Goal: Task Accomplishment & Management: Manage account settings

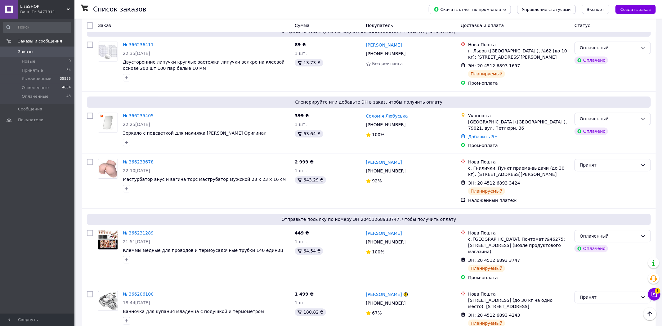
scroll to position [899, 0]
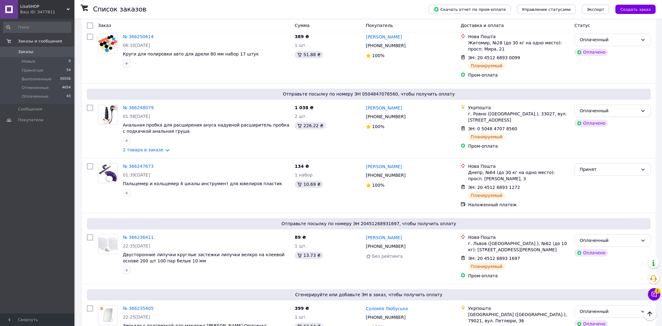
click at [43, 52] on span "Заказы" at bounding box center [37, 52] width 39 height 6
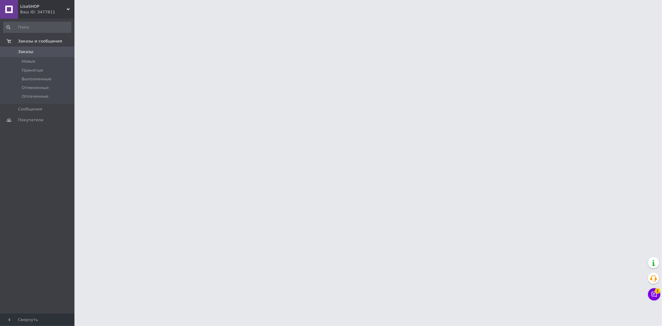
click at [654, 298] on button "Чат с покупателем 1" at bounding box center [654, 294] width 12 height 12
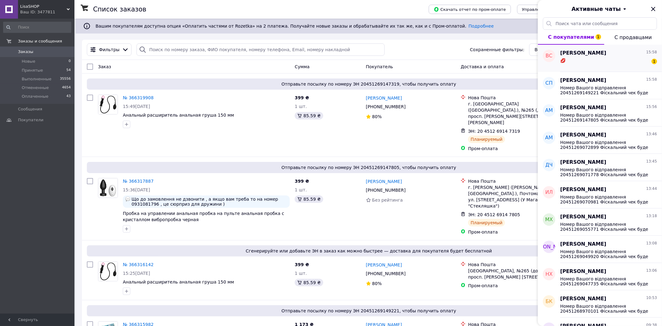
click at [605, 62] on div "💋 1" at bounding box center [608, 62] width 97 height 10
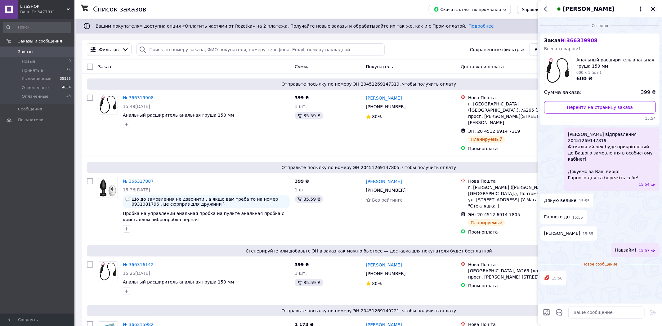
click at [655, 11] on icon "Закрыть" at bounding box center [652, 8] width 7 height 7
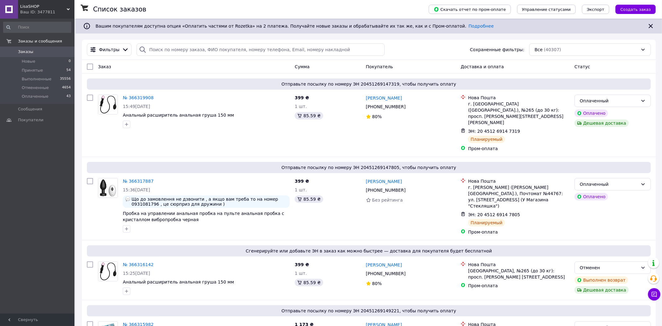
click at [25, 53] on span "Заказы" at bounding box center [25, 52] width 15 height 6
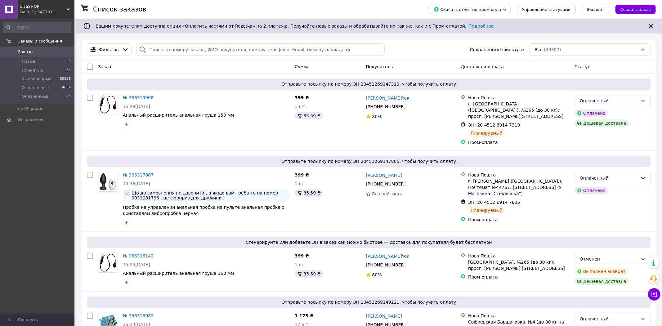
click at [44, 53] on span "Заказы" at bounding box center [37, 52] width 39 height 6
click at [33, 51] on span "Заказы" at bounding box center [37, 52] width 39 height 6
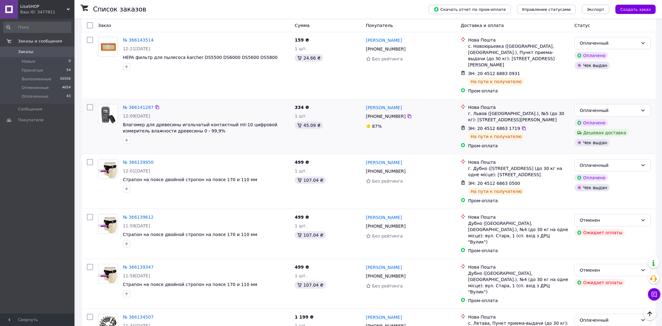
scroll to position [1701, 0]
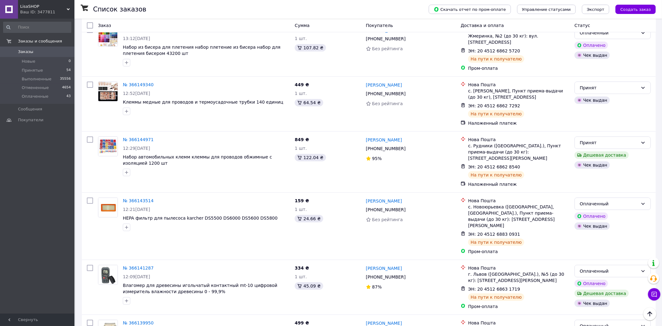
click at [38, 52] on span "Заказы" at bounding box center [37, 52] width 39 height 6
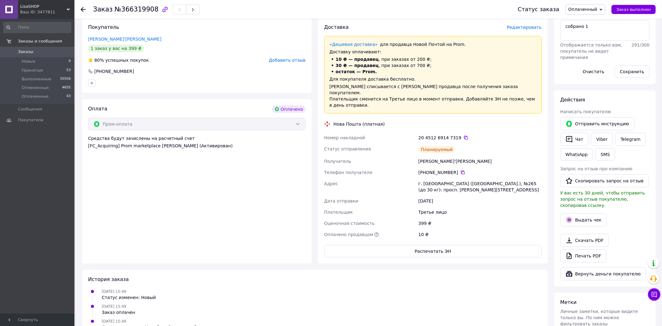
scroll to position [128, 0]
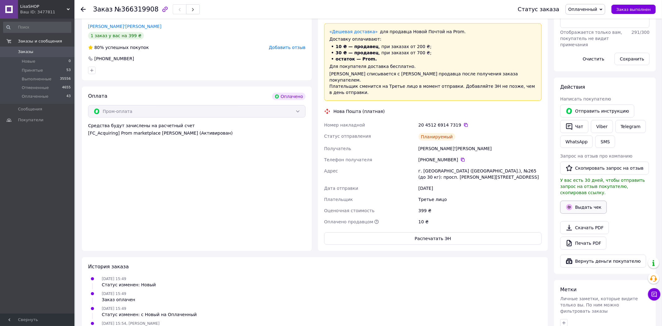
click at [567, 206] on button "Выдать чек" at bounding box center [583, 207] width 47 height 13
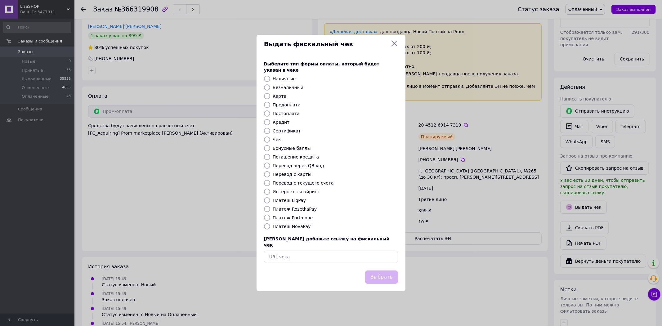
click at [301, 196] on div "Выберите тип формы оплаты, который будет указан в чеке Наличные Безналичный Кар…" at bounding box center [330, 161] width 149 height 217
click at [301, 193] on label "Интернет эквайринг" at bounding box center [296, 191] width 47 height 5
click at [270, 193] on input "Интернет эквайринг" at bounding box center [267, 192] width 6 height 6
radio input "true"
click at [366, 269] on div "Выбрать" at bounding box center [331, 277] width 136 height 16
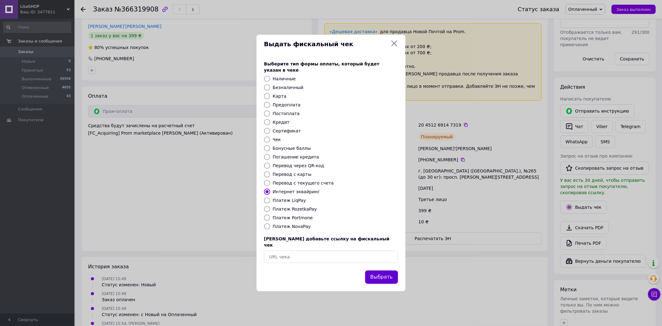
click at [375, 270] on button "Выбрать" at bounding box center [381, 276] width 33 height 13
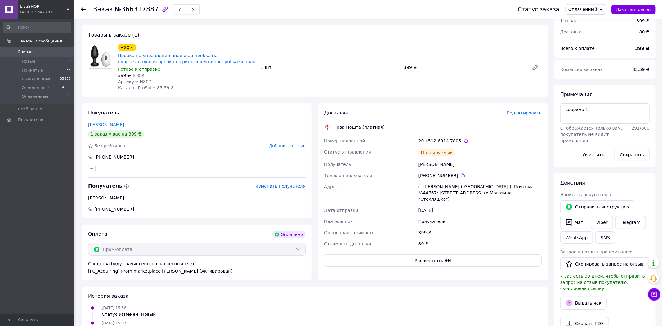
scroll to position [128, 0]
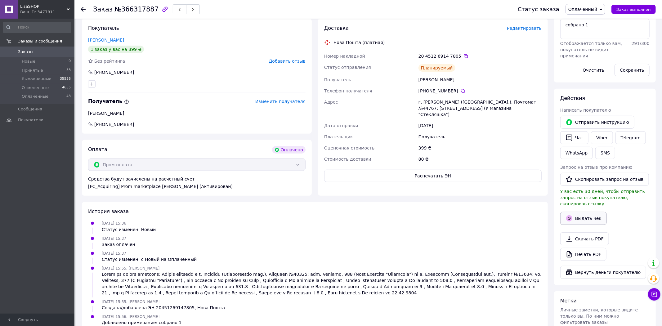
click at [562, 212] on button "Выдать чек" at bounding box center [583, 218] width 47 height 13
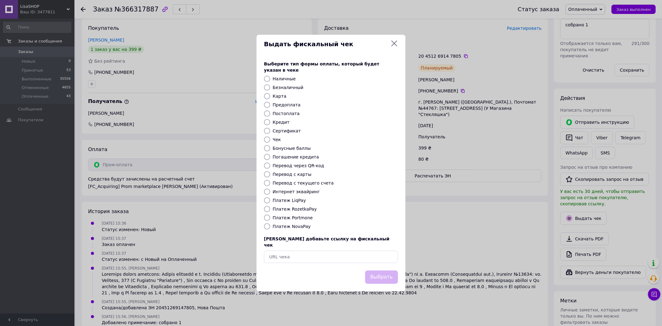
click at [293, 193] on label "Интернет эквайринг" at bounding box center [296, 191] width 47 height 5
click at [270, 193] on input "Интернет эквайринг" at bounding box center [267, 192] width 6 height 6
radio input "true"
click at [378, 270] on button "Выбрать" at bounding box center [381, 276] width 33 height 13
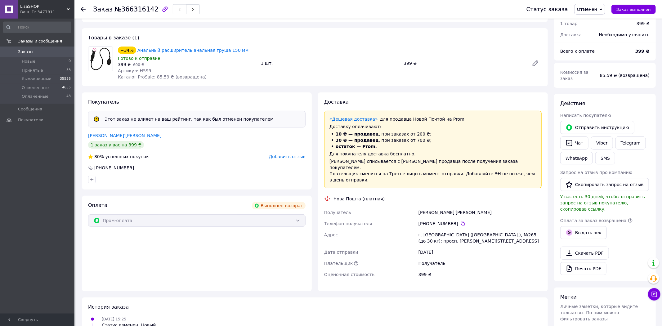
scroll to position [32, 0]
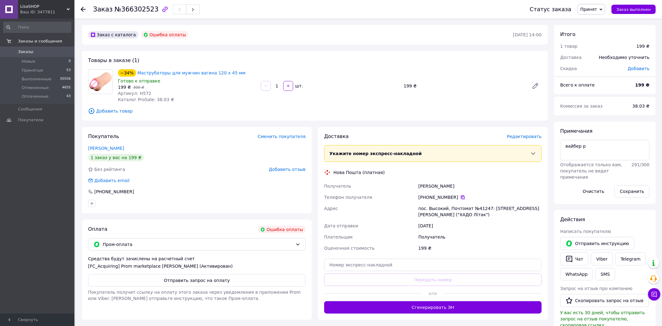
click at [460, 197] on icon at bounding box center [462, 197] width 5 height 5
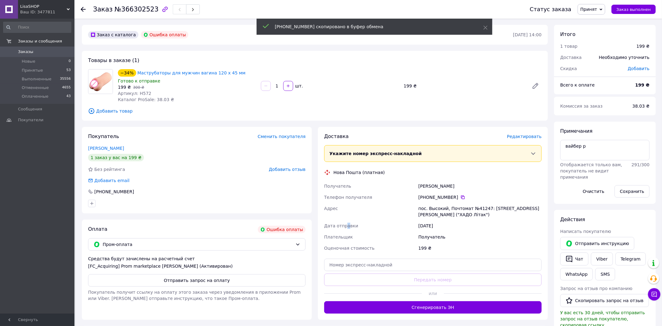
drag, startPoint x: 345, startPoint y: 225, endPoint x: 557, endPoint y: 213, distance: 212.1
click at [346, 224] on span "Дата отправки" at bounding box center [341, 225] width 34 height 5
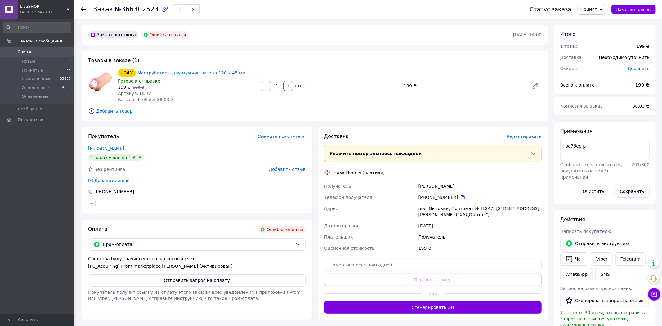
click at [295, 123] on div "Заказ с каталога Ошибка оплаты [DATE] 14:00 Товары в заказе (1) −34% Маструбато…" at bounding box center [315, 236] width 472 height 423
click at [608, 152] on textarea "вайбер р" at bounding box center [604, 150] width 89 height 20
type textarea "вайбер р не в мережі"
click at [633, 188] on button "Сохранить" at bounding box center [631, 191] width 35 height 12
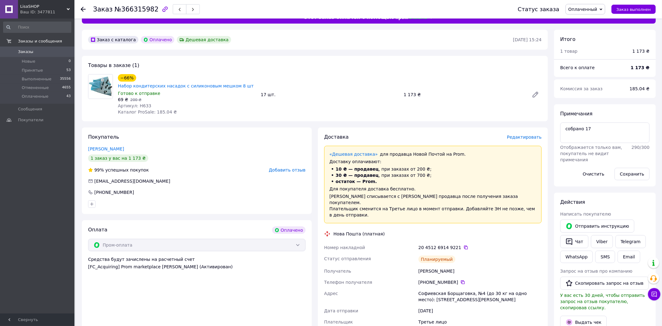
scroll to position [32, 0]
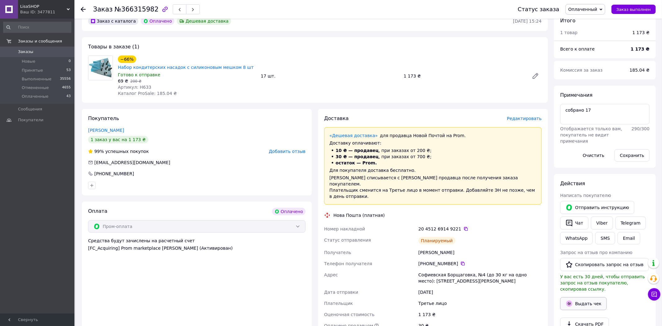
click at [584, 297] on button "Выдать чек" at bounding box center [583, 303] width 47 height 13
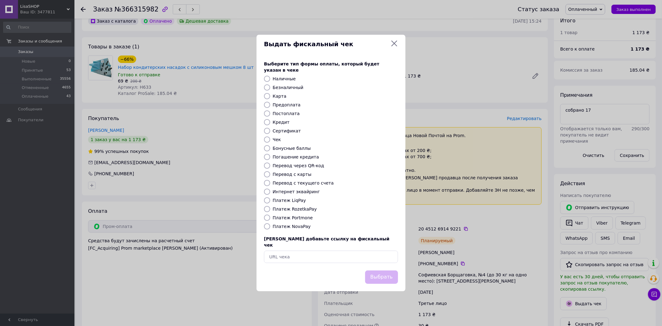
click at [302, 194] on label "Интернет эквайринг" at bounding box center [296, 191] width 47 height 5
click at [270, 194] on input "Интернет эквайринг" at bounding box center [267, 192] width 6 height 6
radio input "true"
click at [380, 270] on button "Выбрать" at bounding box center [381, 276] width 33 height 13
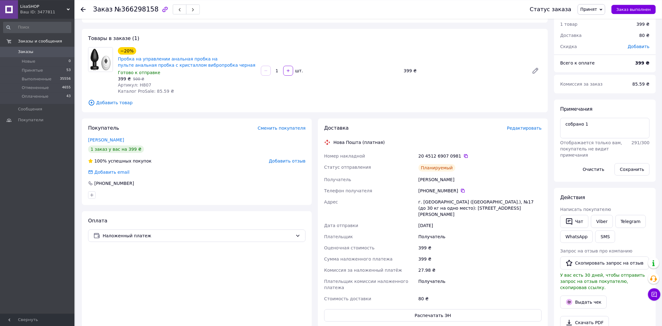
scroll to position [96, 0]
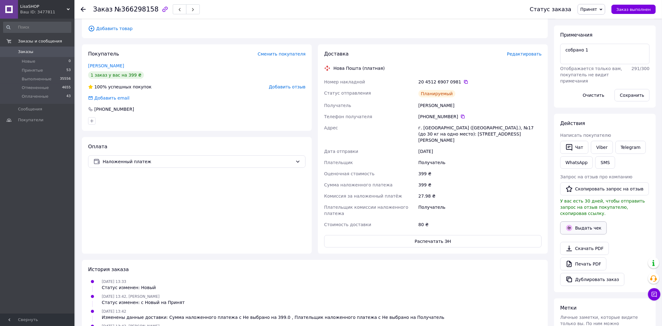
click at [584, 221] on button "Выдать чек" at bounding box center [583, 227] width 47 height 13
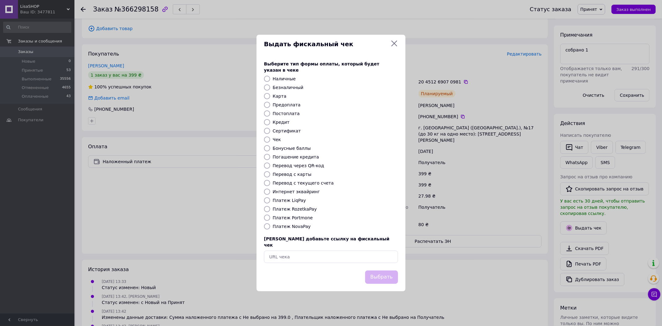
click at [285, 190] on label "Интернет эквайринг" at bounding box center [296, 191] width 47 height 5
click at [270, 190] on input "Интернет эквайринг" at bounding box center [267, 192] width 6 height 6
radio input "true"
click at [393, 281] on div "Выбрать" at bounding box center [330, 280] width 149 height 21
click at [388, 271] on button "Выбрать" at bounding box center [381, 276] width 33 height 13
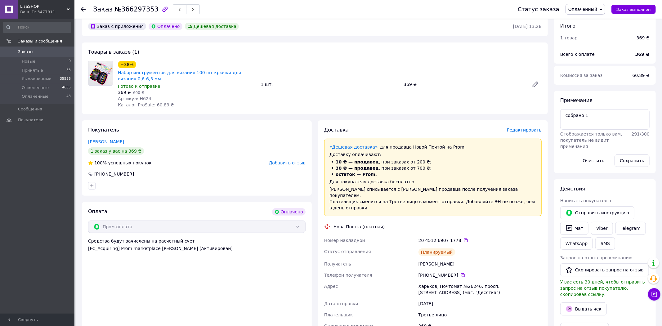
scroll to position [128, 0]
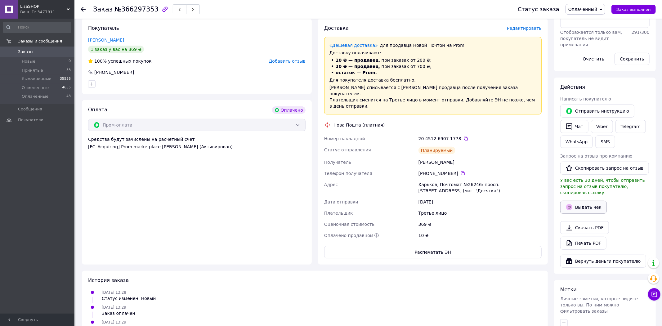
click at [582, 204] on button "Выдать чек" at bounding box center [583, 207] width 47 height 13
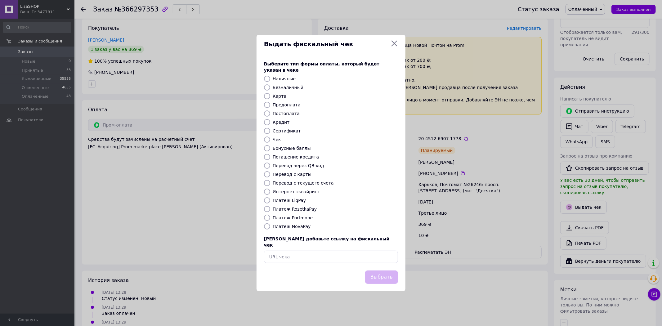
click at [297, 188] on div "Выберите тип формы оплаты, который будет указан в чеке Наличные Безналичный Кар…" at bounding box center [330, 161] width 149 height 217
click at [300, 190] on label "Интернет эквайринг" at bounding box center [296, 191] width 47 height 5
click at [270, 190] on input "Интернет эквайринг" at bounding box center [267, 192] width 6 height 6
radio input "true"
drag, startPoint x: 379, startPoint y: 262, endPoint x: 384, endPoint y: 269, distance: 8.3
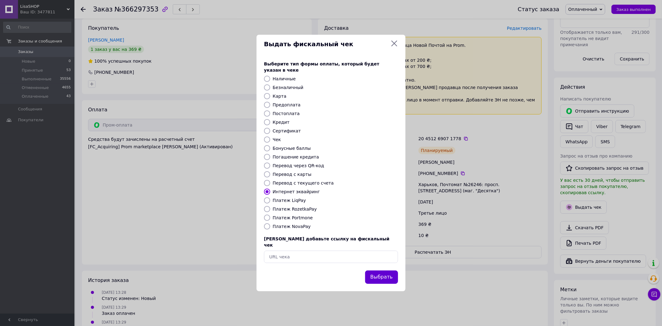
click at [380, 264] on div "Выберите тип формы оплаты, который будет указан в чеке Наличные Безналичный Кар…" at bounding box center [330, 161] width 149 height 217
click at [384, 270] on button "Выбрать" at bounding box center [381, 276] width 33 height 13
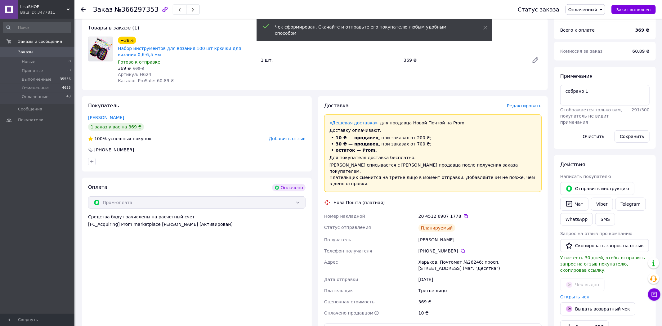
scroll to position [0, 0]
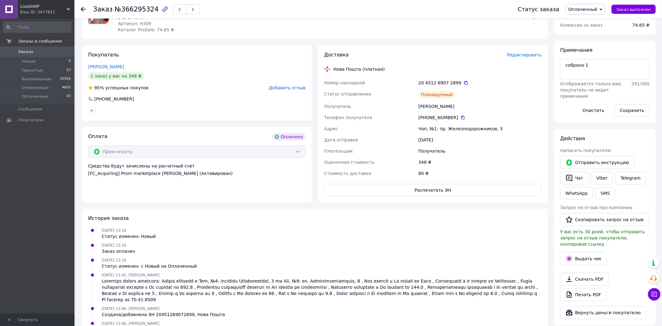
scroll to position [96, 0]
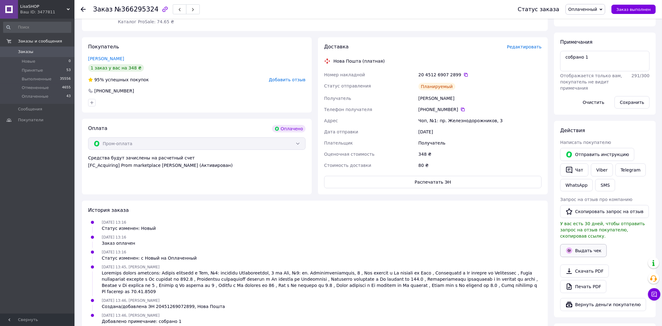
click at [583, 247] on button "Выдать чек" at bounding box center [583, 250] width 47 height 13
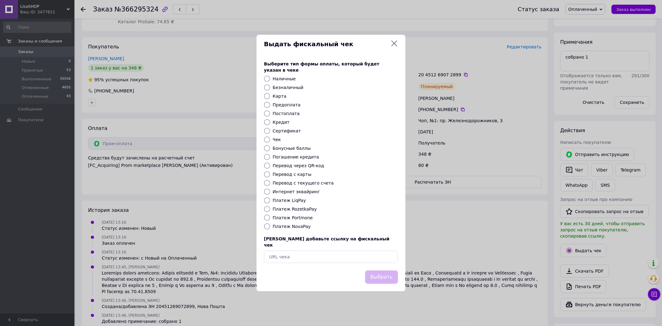
click at [306, 193] on label "Интернет эквайринг" at bounding box center [296, 191] width 47 height 5
click at [270, 193] on input "Интернет эквайринг" at bounding box center [267, 192] width 6 height 6
radio input "true"
click at [388, 273] on button "Выбрать" at bounding box center [381, 276] width 33 height 13
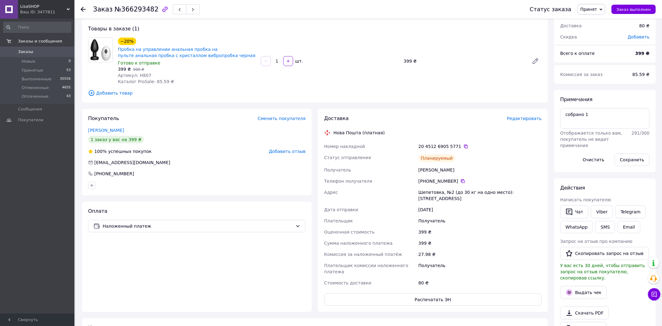
scroll to position [96, 0]
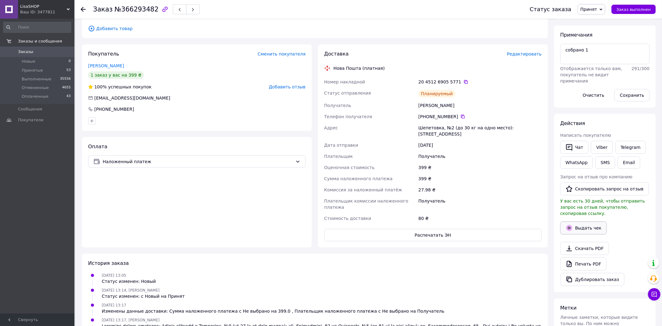
click at [571, 221] on button "Выдать чек" at bounding box center [583, 227] width 47 height 13
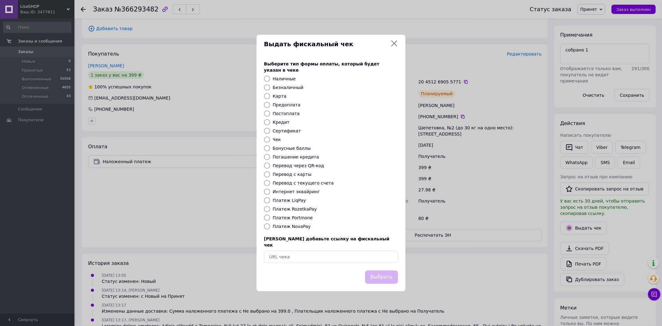
click at [306, 193] on label "Интернет эквайринг" at bounding box center [296, 191] width 47 height 5
click at [270, 193] on input "Интернет эквайринг" at bounding box center [267, 192] width 6 height 6
radio input "true"
click at [392, 280] on div "Выбрать" at bounding box center [330, 280] width 149 height 21
drag, startPoint x: 388, startPoint y: 271, endPoint x: 386, endPoint y: 257, distance: 13.5
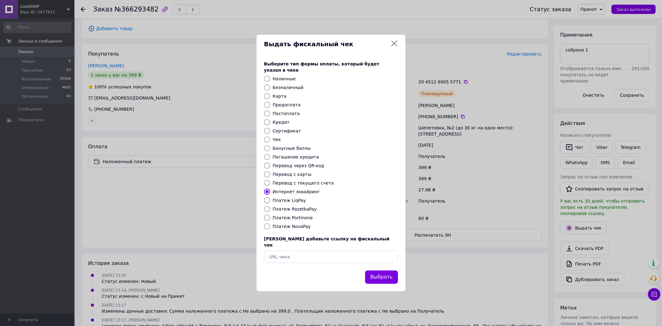
click at [387, 270] on button "Выбрать" at bounding box center [381, 276] width 33 height 13
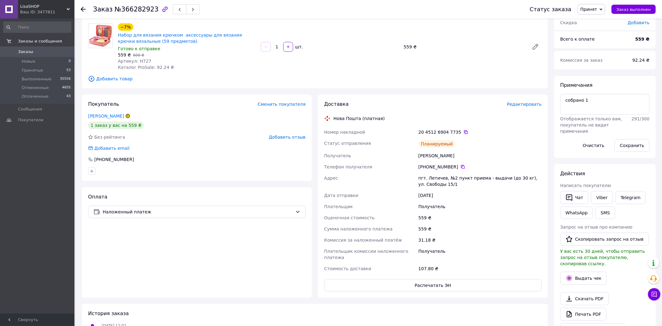
scroll to position [96, 0]
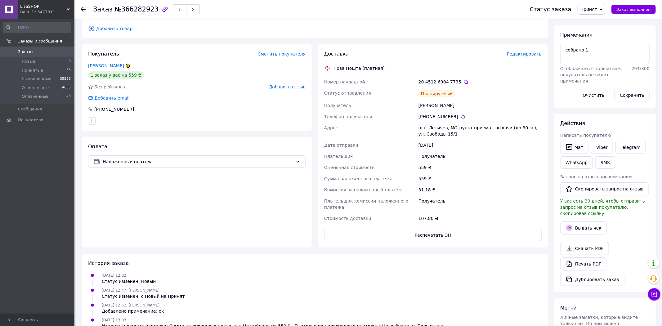
click at [559, 220] on div "Выдать чек" at bounding box center [605, 228] width 92 height 16
click at [564, 221] on button "Выдать чек" at bounding box center [583, 227] width 47 height 13
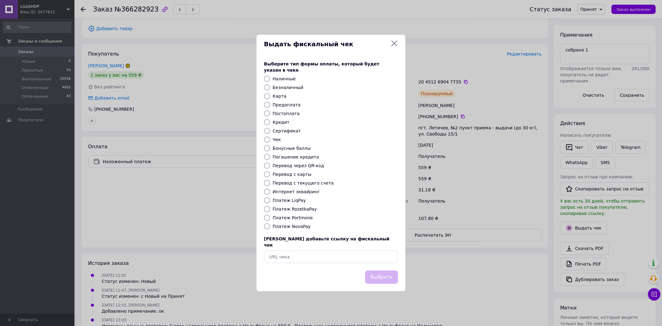
click at [310, 191] on label "Интернет эквайринг" at bounding box center [296, 191] width 47 height 5
click at [270, 191] on input "Интернет эквайринг" at bounding box center [267, 192] width 6 height 6
radio input "true"
click at [370, 259] on div "Выберите тип формы оплаты, который будет указан в чеке Наличные Безналичный Кар…" at bounding box center [330, 161] width 149 height 217
click at [377, 270] on button "Выбрать" at bounding box center [381, 276] width 33 height 13
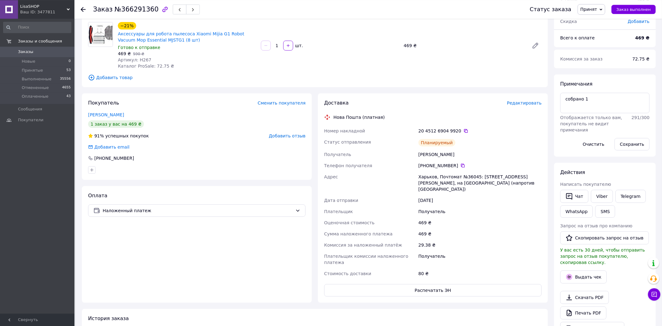
scroll to position [128, 0]
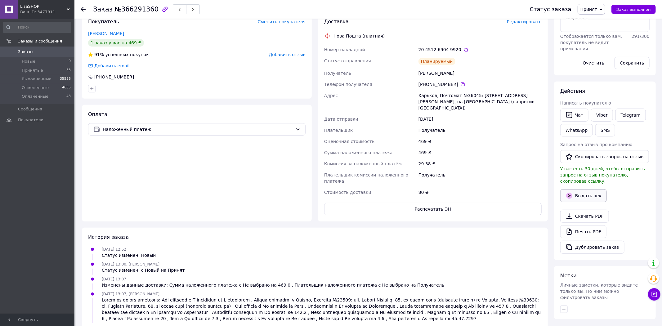
click at [579, 190] on button "Выдать чек" at bounding box center [583, 195] width 47 height 13
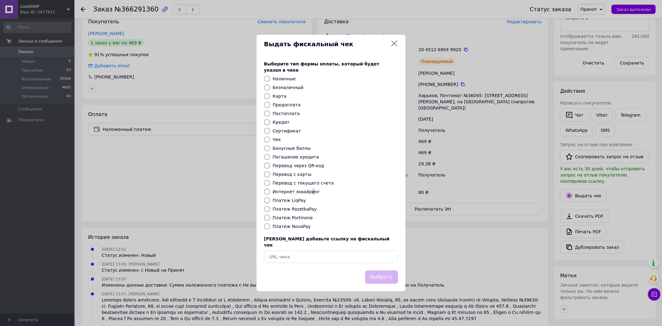
drag, startPoint x: 308, startPoint y: 192, endPoint x: 314, endPoint y: 198, distance: 8.8
click at [307, 192] on label "Интернет эквайринг" at bounding box center [296, 191] width 47 height 5
click at [307, 193] on label "Интернет эквайринг" at bounding box center [296, 191] width 47 height 5
click at [270, 193] on input "Интернет эквайринг" at bounding box center [267, 192] width 6 height 6
radio input "true"
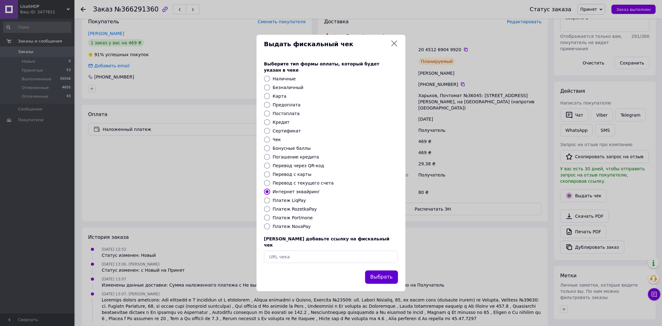
click at [380, 270] on button "Выбрать" at bounding box center [381, 276] width 33 height 13
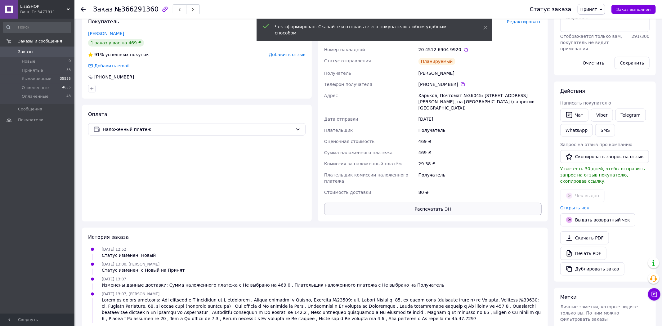
scroll to position [0, 0]
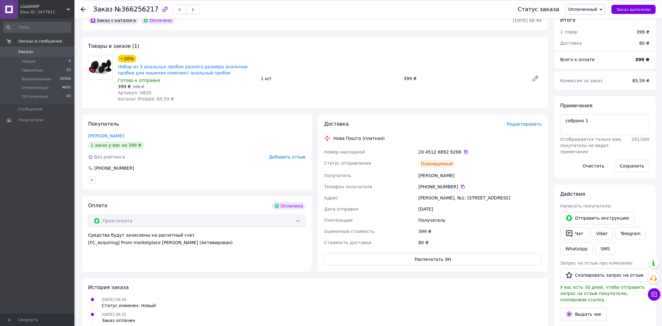
scroll to position [96, 0]
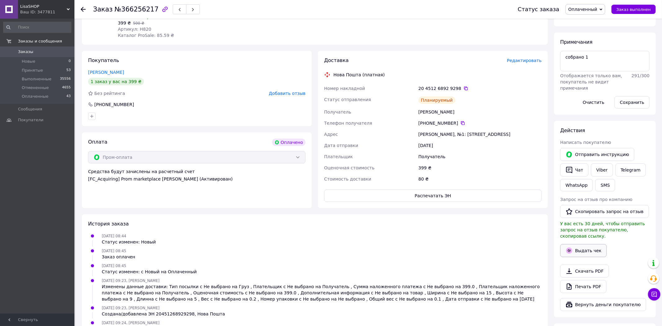
click at [576, 245] on button "Выдать чек" at bounding box center [583, 250] width 47 height 13
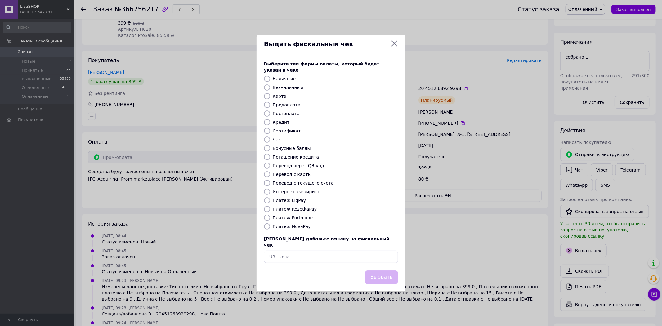
click at [293, 187] on div "Выберите тип формы оплаты, который будет указан в чеке Наличные Безналичный Кар…" at bounding box center [330, 161] width 149 height 217
click at [297, 193] on label "Интернет эквайринг" at bounding box center [296, 191] width 47 height 5
click at [270, 193] on input "Интернет эквайринг" at bounding box center [267, 192] width 6 height 6
radio input "true"
click at [380, 270] on button "Выбрать" at bounding box center [381, 276] width 33 height 13
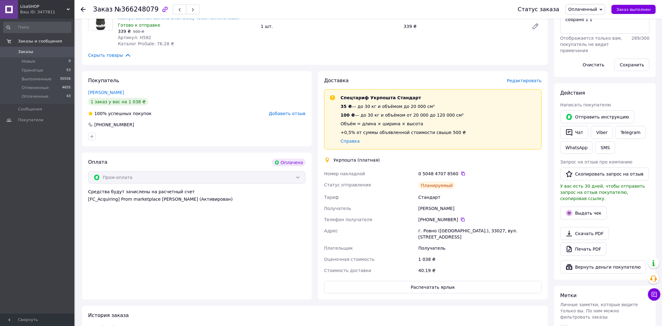
scroll to position [160, 0]
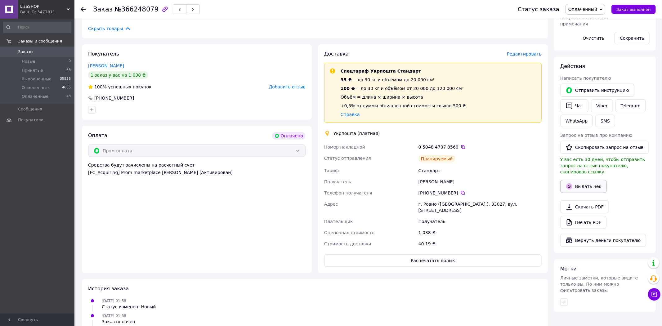
click at [574, 182] on button "Выдать чек" at bounding box center [583, 186] width 47 height 13
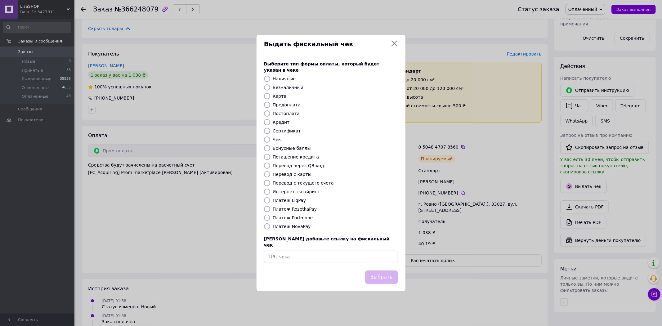
click at [295, 192] on label "Интернет эквайринг" at bounding box center [296, 191] width 47 height 5
click at [270, 192] on input "Интернет эквайринг" at bounding box center [267, 192] width 6 height 6
radio input "true"
click at [379, 270] on button "Выбрать" at bounding box center [381, 276] width 33 height 13
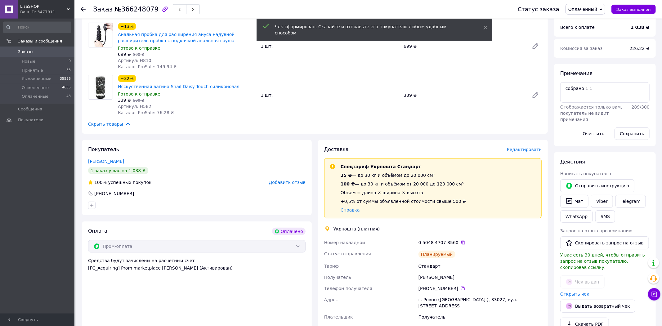
scroll to position [64, 0]
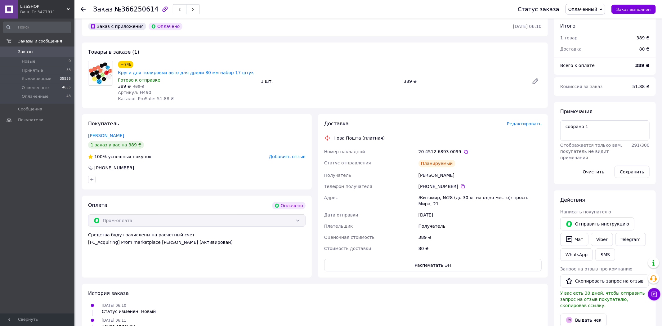
scroll to position [64, 0]
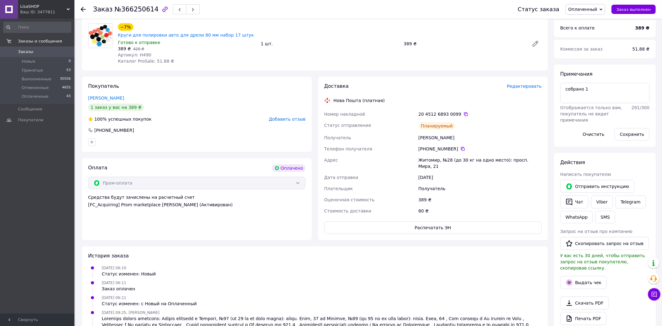
click at [587, 267] on div "Действия Написать покупателю   Отправить инструкцию   Чат Viber Telegram WhatsA…" at bounding box center [604, 251] width 89 height 184
drag, startPoint x: 580, startPoint y: 275, endPoint x: 572, endPoint y: 271, distance: 8.8
click at [578, 276] on button "Выдать чек" at bounding box center [583, 282] width 47 height 13
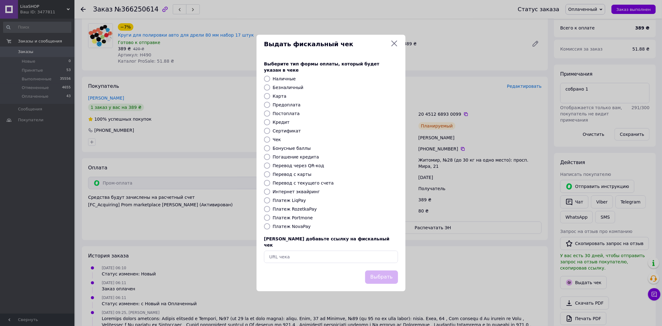
click at [305, 193] on label "Интернет эквайринг" at bounding box center [296, 191] width 47 height 5
click at [270, 193] on input "Интернет эквайринг" at bounding box center [267, 192] width 6 height 6
radio input "true"
click at [373, 270] on button "Выбрать" at bounding box center [381, 276] width 33 height 13
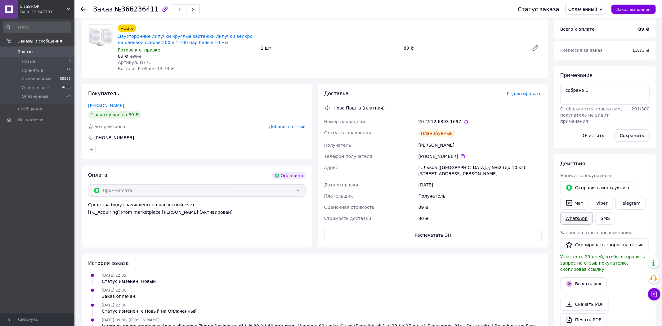
scroll to position [64, 0]
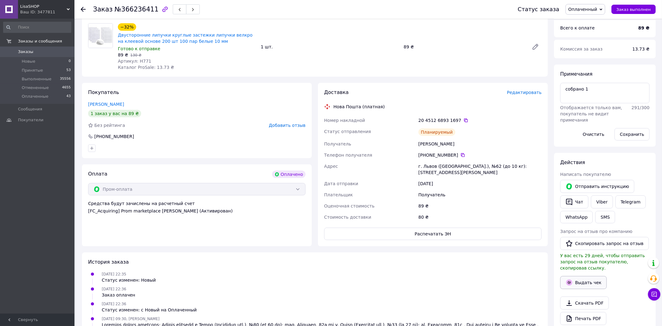
click at [585, 276] on button "Выдать чек" at bounding box center [583, 282] width 47 height 13
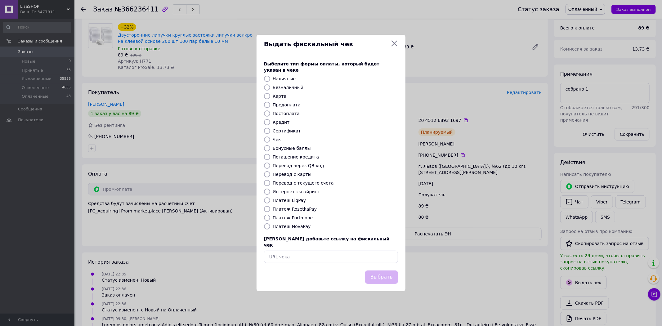
drag, startPoint x: 293, startPoint y: 197, endPoint x: 289, endPoint y: 188, distance: 9.2
click at [292, 195] on div "Выберите тип формы оплаты, который будет указан в чеке Наличные Безналичный Кар…" at bounding box center [330, 161] width 149 height 217
click at [289, 188] on div "Выберите тип формы оплаты, который будет указан в чеке Наличные Безналичный Кар…" at bounding box center [330, 161] width 149 height 217
click at [303, 196] on div "Выберите тип формы оплаты, который будет указан в чеке Наличные Безналичный Кар…" at bounding box center [330, 161] width 149 height 217
click at [301, 194] on label "Интернет эквайринг" at bounding box center [296, 191] width 47 height 5
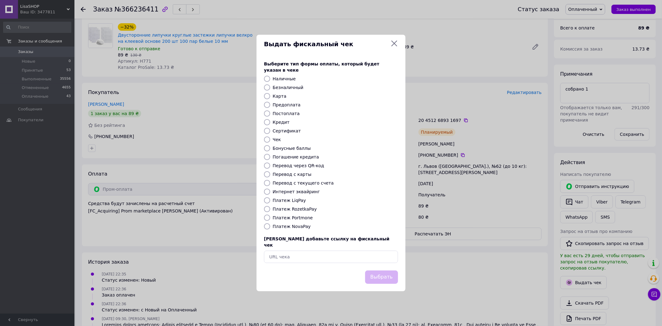
click at [270, 194] on input "Интернет эквайринг" at bounding box center [267, 192] width 6 height 6
radio input "true"
click at [379, 273] on button "Выбрать" at bounding box center [381, 276] width 33 height 13
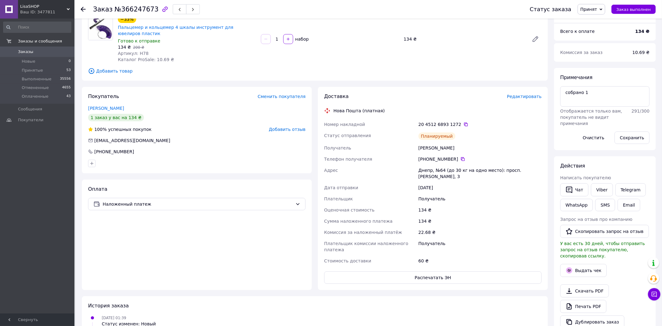
scroll to position [128, 0]
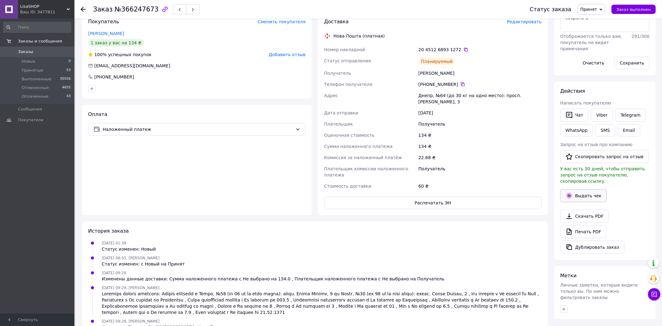
click at [568, 192] on icon "button" at bounding box center [568, 195] width 7 height 7
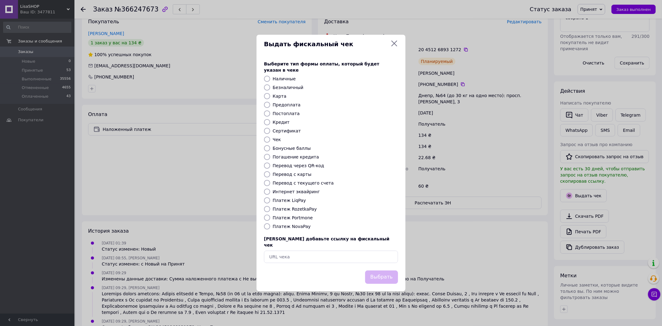
click at [291, 192] on label "Интернет эквайринг" at bounding box center [296, 191] width 47 height 5
click at [270, 192] on input "Интернет эквайринг" at bounding box center [267, 192] width 6 height 6
radio input "true"
click at [385, 275] on button "Выбрать" at bounding box center [381, 276] width 33 height 13
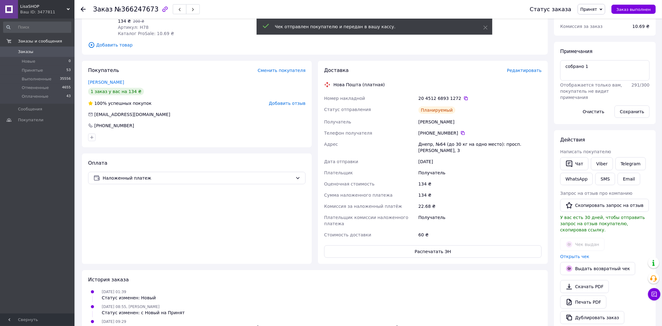
scroll to position [0, 0]
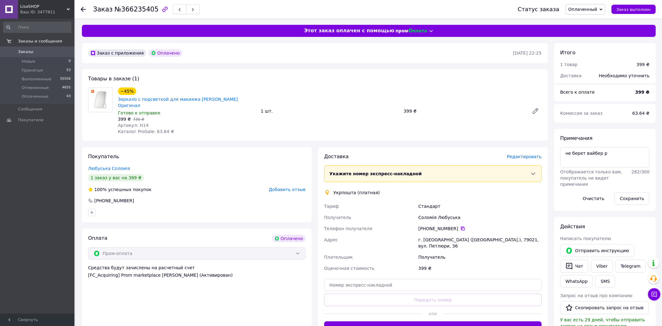
click at [460, 226] on icon at bounding box center [462, 228] width 5 height 5
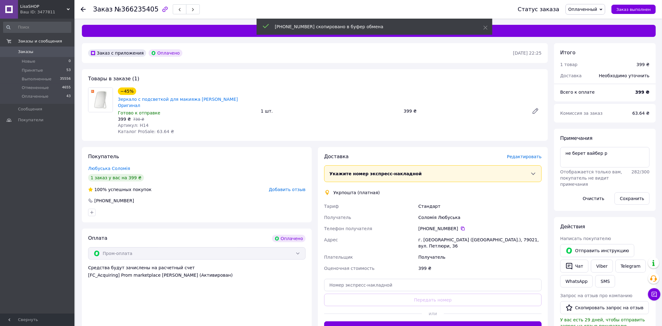
drag, startPoint x: 378, startPoint y: 222, endPoint x: 437, endPoint y: 222, distance: 59.2
click at [378, 223] on div "Телефон получателя" at bounding box center [370, 228] width 94 height 11
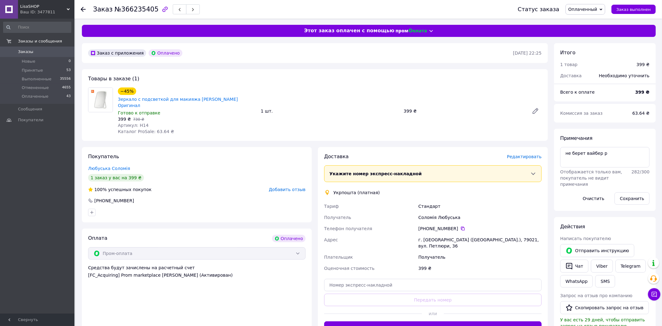
click at [390, 201] on div "Тариф" at bounding box center [370, 206] width 94 height 11
click at [619, 121] on div "Комиссия за заказ 63.64 ₴" at bounding box center [605, 113] width 102 height 19
click at [611, 219] on div "Действия Написать покупателю   Отправить инструкцию   Чат Viber Telegram WhatsA…" at bounding box center [605, 315] width 102 height 196
click at [640, 127] on div "Итого 1 товар 399 ₴ Доставка Необходимо уточнить Всего к оплате 399 ₴ Комиссия …" at bounding box center [605, 257] width 102 height 429
click at [530, 154] on span "Редактировать" at bounding box center [524, 156] width 35 height 5
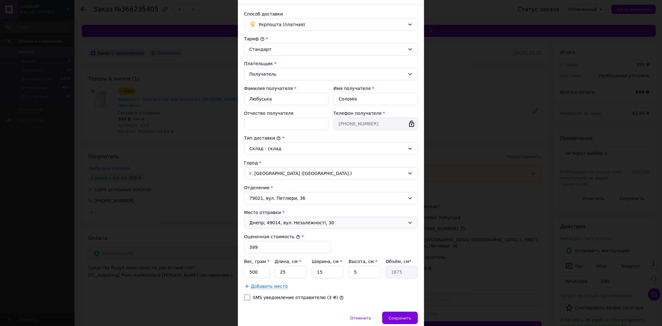
scroll to position [63, 0]
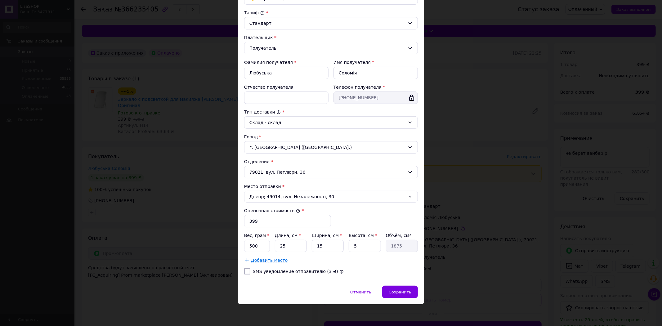
click at [452, 256] on div "× Редактирование доставки Способ доставки Укрпошта (платная) Тариф * Стандарт П…" at bounding box center [331, 163] width 662 height 326
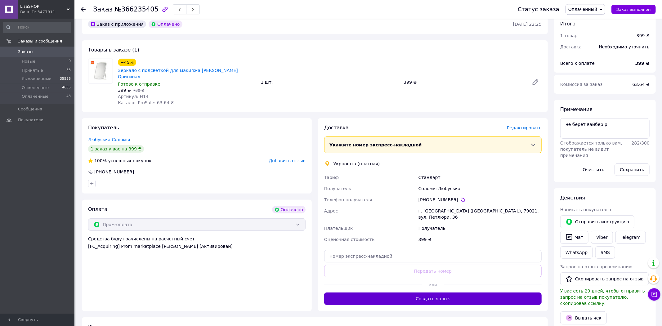
scroll to position [32, 0]
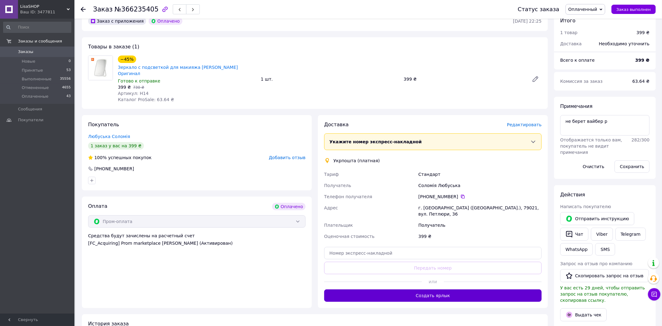
click at [451, 289] on button "Создать ярлык" at bounding box center [432, 295] width 217 height 12
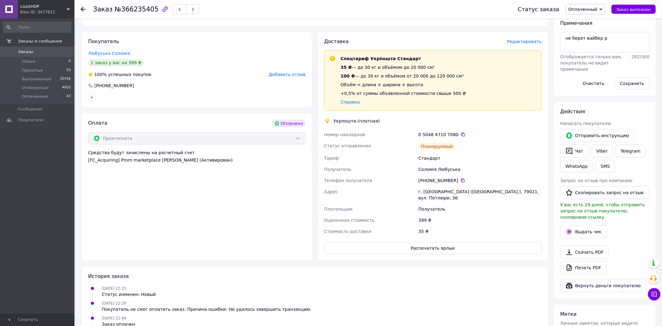
scroll to position [128, 0]
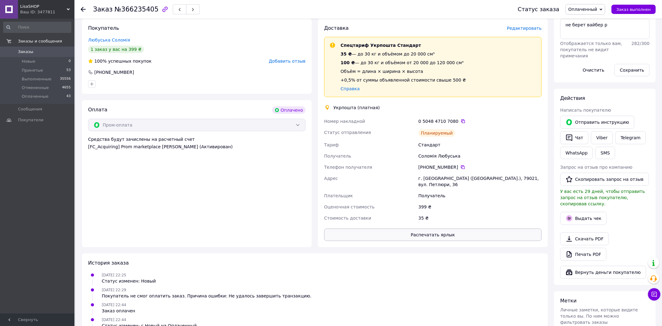
click at [442, 229] on button "Распечатать ярлык" at bounding box center [432, 235] width 217 height 12
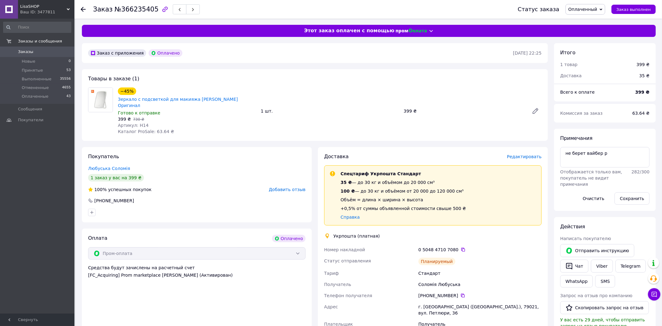
click at [628, 228] on div "Действия" at bounding box center [604, 226] width 89 height 7
drag, startPoint x: 449, startPoint y: 161, endPoint x: 431, endPoint y: 161, distance: 18.3
click at [560, 161] on textarea "не берет вайбер р" at bounding box center [604, 157] width 89 height 20
type textarea "собрано 1"
click at [633, 199] on button "Сохранить" at bounding box center [631, 198] width 35 height 12
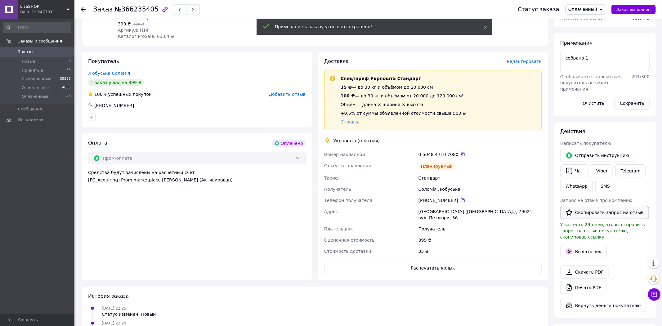
scroll to position [96, 0]
click at [582, 245] on button "Выдать чек" at bounding box center [583, 250] width 47 height 13
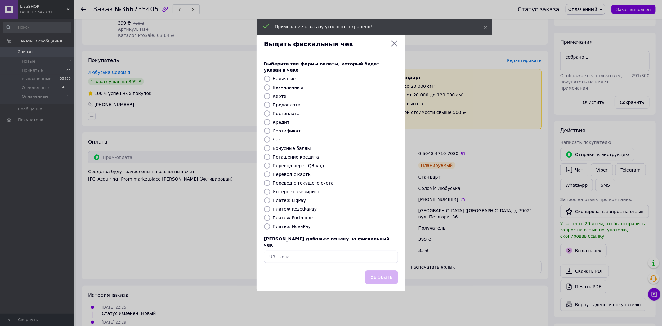
click at [303, 189] on label "Интернет эквайринг" at bounding box center [296, 191] width 47 height 5
click at [270, 189] on input "Интернет эквайринг" at bounding box center [267, 192] width 6 height 6
radio input "true"
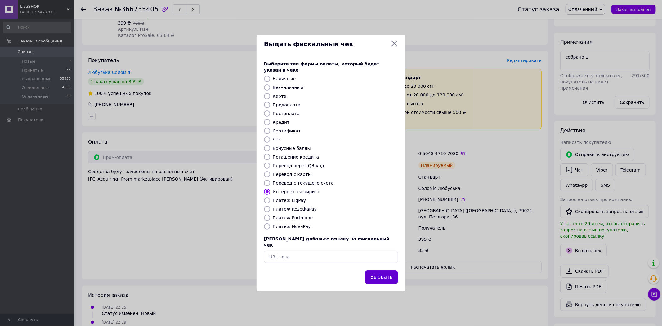
click at [372, 270] on button "Выбрать" at bounding box center [381, 276] width 33 height 13
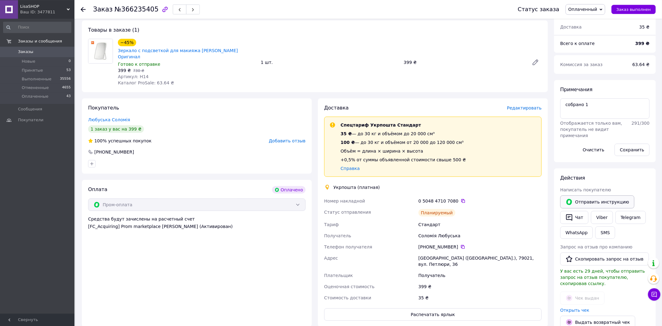
scroll to position [32, 0]
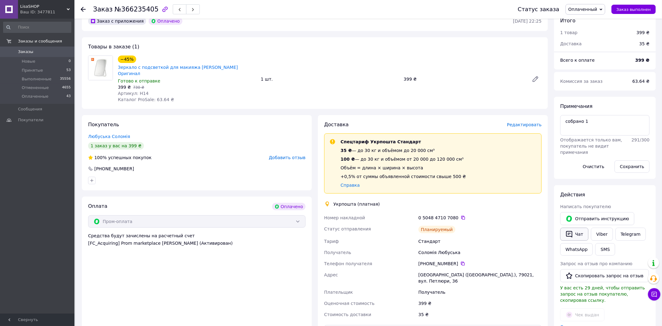
click at [574, 233] on button "Чат" at bounding box center [574, 234] width 28 height 13
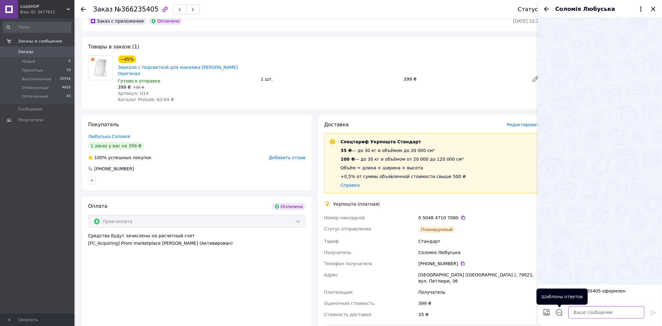
click at [571, 310] on textarea at bounding box center [606, 312] width 76 height 12
click at [651, 9] on icon "Закрыть" at bounding box center [652, 8] width 7 height 7
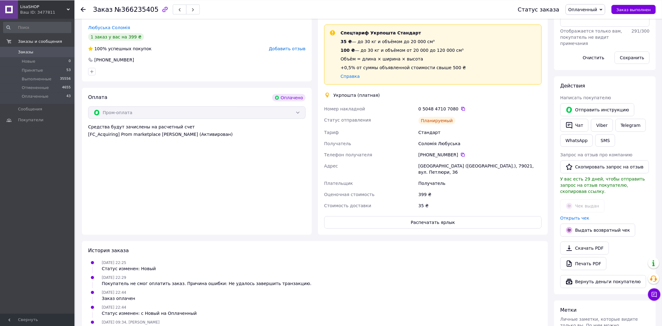
scroll to position [112, 0]
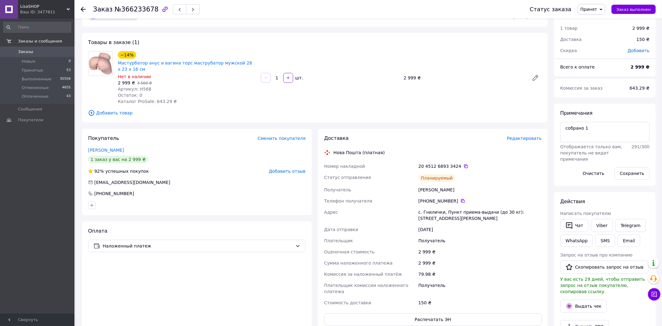
scroll to position [64, 0]
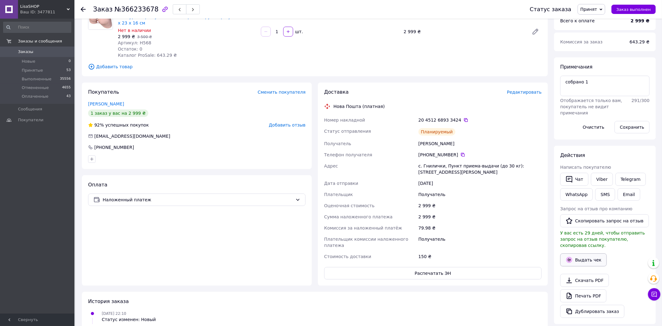
click at [573, 253] on button "Выдать чек" at bounding box center [583, 259] width 47 height 13
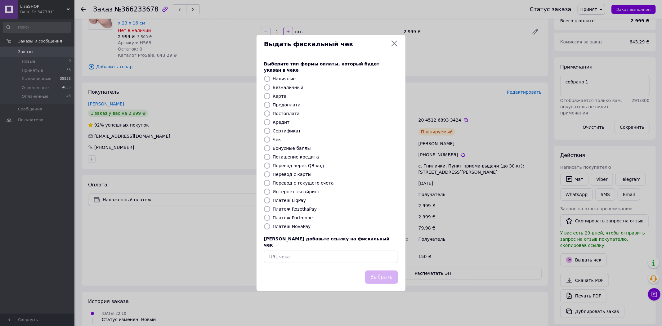
click at [283, 193] on label "Интернет эквайринг" at bounding box center [296, 191] width 47 height 5
click at [270, 193] on input "Интернет эквайринг" at bounding box center [267, 192] width 6 height 6
radio input "true"
click at [368, 262] on div "Выберите тип формы оплаты, который будет указан в чеке Наличные Безналичный Кар…" at bounding box center [330, 161] width 149 height 217
click at [374, 270] on button "Выбрать" at bounding box center [381, 276] width 33 height 13
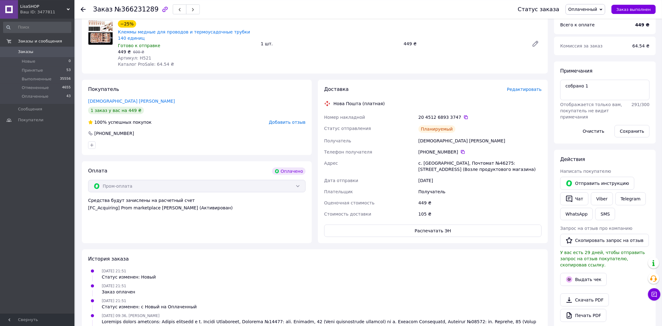
scroll to position [96, 0]
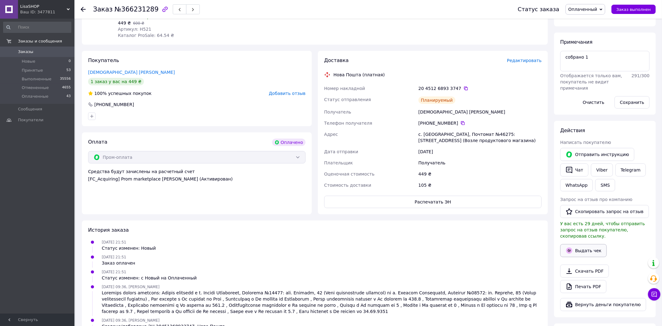
click at [595, 244] on button "Выдать чек" at bounding box center [583, 250] width 47 height 13
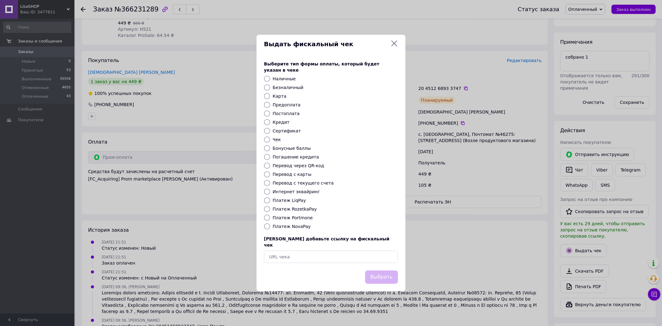
click at [303, 187] on div "Выберите тип формы оплаты, который будет указан в чеке Наличные Безналичный Кар…" at bounding box center [330, 161] width 149 height 217
drag, startPoint x: 303, startPoint y: 187, endPoint x: 304, endPoint y: 192, distance: 5.1
click at [303, 190] on div "Выберите тип формы оплаты, который будет указан в чеке Наличные Безналичный Кар…" at bounding box center [330, 161] width 149 height 217
click at [304, 192] on label "Интернет эквайринг" at bounding box center [296, 191] width 47 height 5
click at [270, 192] on input "Интернет эквайринг" at bounding box center [267, 192] width 6 height 6
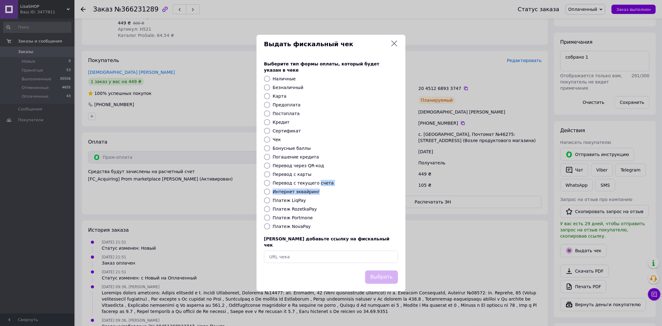
radio input "true"
click at [380, 270] on button "Выбрать" at bounding box center [381, 276] width 33 height 13
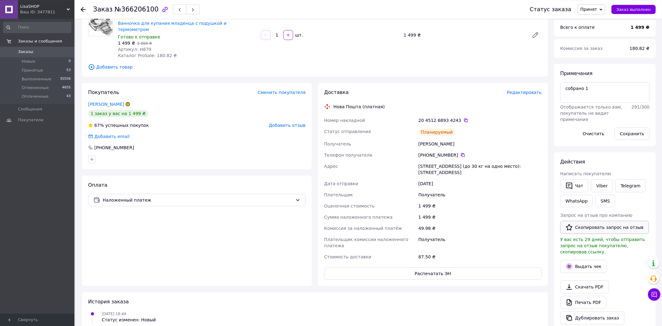
scroll to position [64, 0]
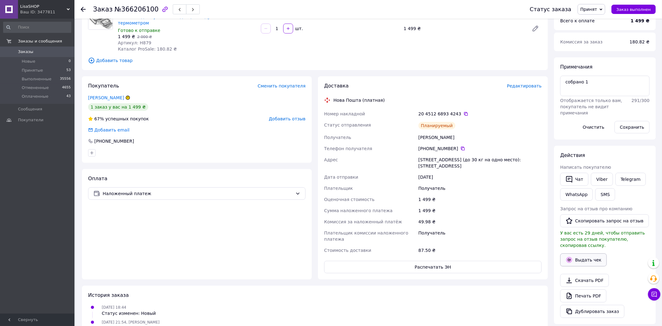
drag, startPoint x: 585, startPoint y: 254, endPoint x: 575, endPoint y: 251, distance: 10.7
click at [584, 254] on button "Выдать чек" at bounding box center [583, 259] width 47 height 13
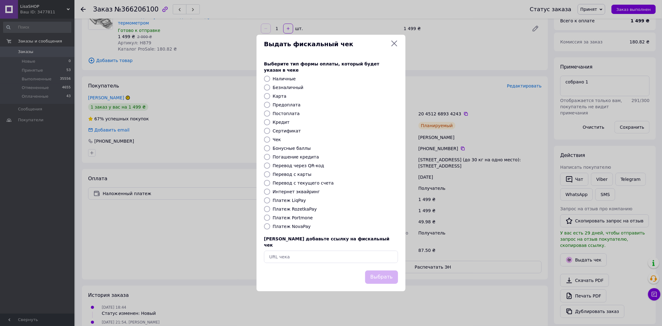
click at [304, 193] on label "Интернет эквайринг" at bounding box center [296, 191] width 47 height 5
click at [270, 193] on input "Интернет эквайринг" at bounding box center [267, 192] width 6 height 6
radio input "true"
click at [369, 269] on div "Выбрать" at bounding box center [381, 277] width 35 height 16
drag, startPoint x: 390, startPoint y: 274, endPoint x: 389, endPoint y: 267, distance: 7.2
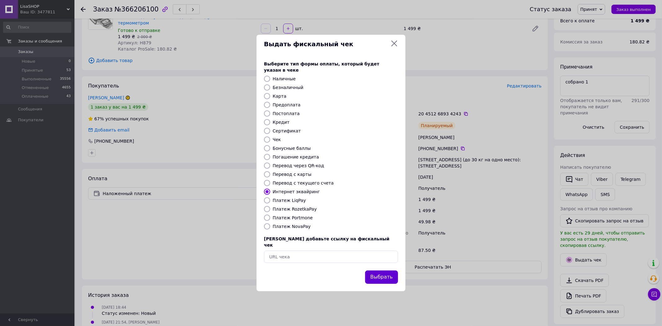
click at [390, 273] on button "Выбрать" at bounding box center [381, 276] width 33 height 13
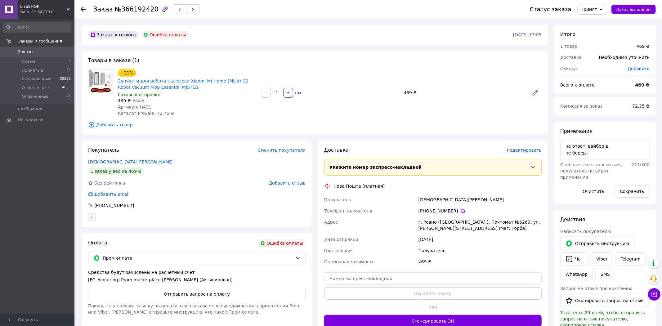
click at [460, 211] on icon at bounding box center [462, 210] width 5 height 5
click at [446, 134] on div "Товары в заказе (1) −21% Запчасти для робота пылесоса Xiaomi Mi Home (Mijia) G1…" at bounding box center [315, 92] width 466 height 83
click at [443, 206] on div "[PHONE_NUMBER]" at bounding box center [480, 210] width 126 height 11
click at [466, 210] on div "[PHONE_NUMBER]" at bounding box center [479, 211] width 123 height 6
click at [460, 211] on icon at bounding box center [462, 210] width 5 height 5
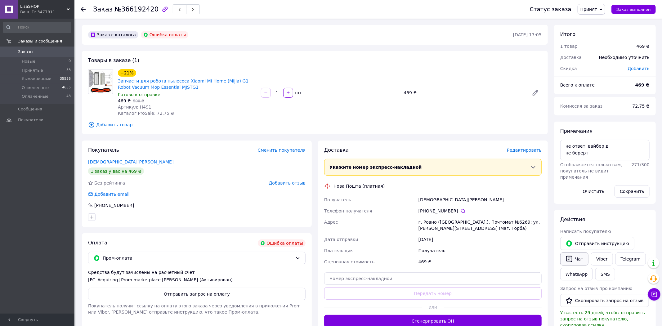
click at [574, 260] on button "Чат" at bounding box center [574, 258] width 28 height 13
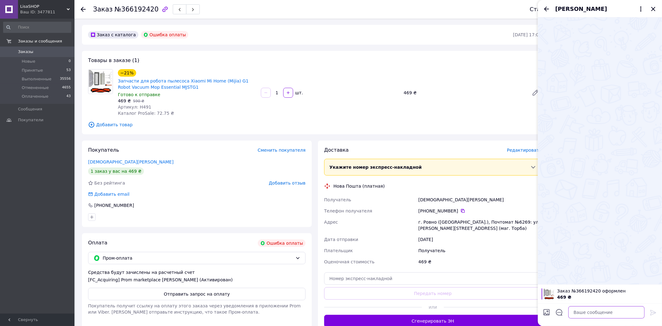
click at [604, 312] on textarea at bounding box center [606, 312] width 76 height 12
paste textarea "Добрий день, ! Отримали Ваше замовлення на "". Товар є в наявності. Підкажіть, …"
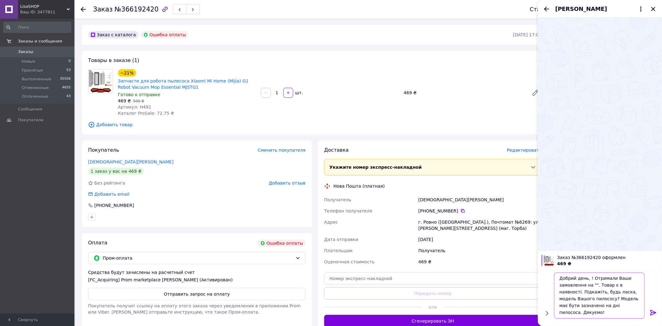
scroll to position [1, 0]
drag, startPoint x: 589, startPoint y: 280, endPoint x: 622, endPoint y: 263, distance: 37.3
click at [590, 280] on textarea "Добрий день, ! Отримали Ваше замовлення на "". Товар є в наявності. Підкажіть, …" at bounding box center [600, 296] width 89 height 46
click at [223, 89] on span "Запчасти для робота пылесоса Xiaomi Mi Home (Mijia) G1 Robot Vacuum Mop Essenti…" at bounding box center [187, 84] width 138 height 12
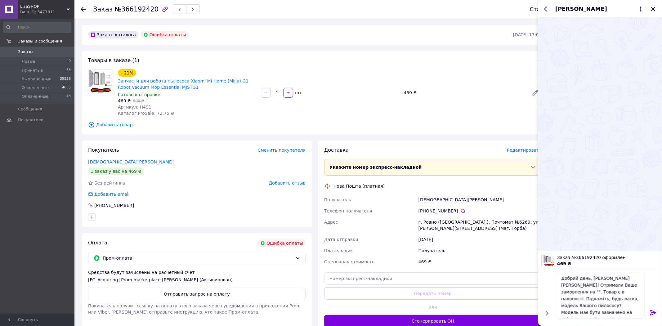
click at [223, 89] on span "Запчасти для робота пылесоса Xiaomi Mi Home (Mijia) G1 Robot Vacuum Mop Essenti…" at bounding box center [187, 84] width 138 height 12
click at [606, 286] on textarea "Добрий день, Пані Ольга! Отримали Ваше замовлення на "". Товар є в наявності. П…" at bounding box center [600, 296] width 89 height 46
paste textarea "Запчасти для робота пылесоса Xiaomi Mi Home (Mijia) G1 Robot Vacuum Mop Essenti…"
type textarea "Добрий день, Пані Ольга! Отримали Ваше замовлення на "Запчасти для робота пылес…"
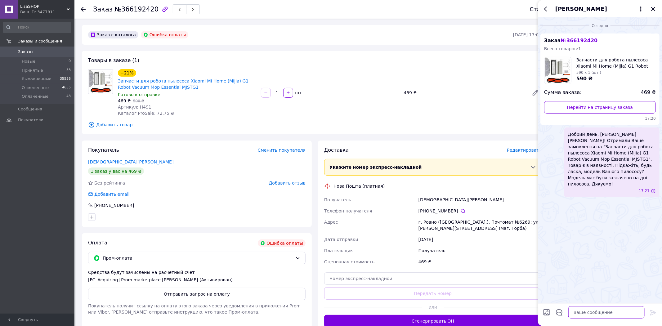
scroll to position [0, 0]
click at [460, 213] on icon at bounding box center [462, 210] width 5 height 5
click at [655, 10] on icon "Закрыть" at bounding box center [652, 8] width 7 height 7
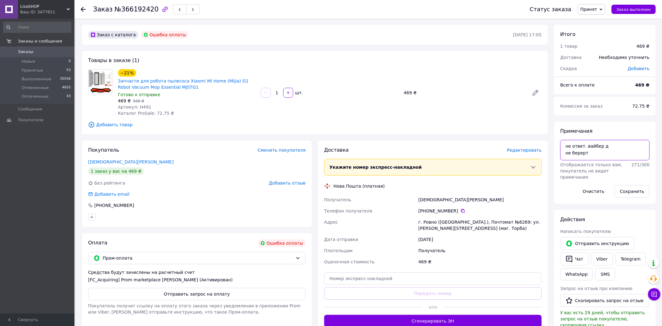
click at [600, 160] on textarea "не ответ. вайбер д не берерт" at bounding box center [604, 150] width 89 height 20
type textarea "не ответ. вайбер д не берерт виклик вайбер не берет чат тг нет"
click at [629, 191] on button "Сохранить" at bounding box center [631, 191] width 35 height 12
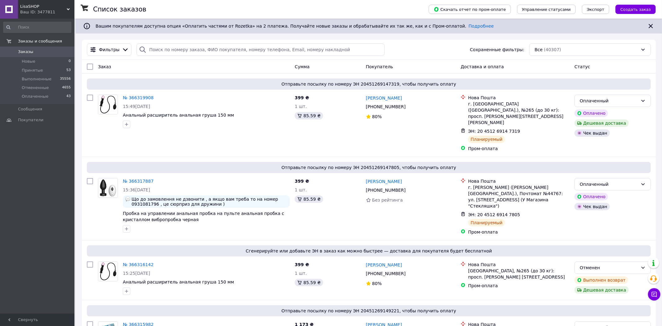
click at [42, 53] on span "Заказы" at bounding box center [37, 52] width 39 height 6
click at [121, 47] on div at bounding box center [125, 49] width 9 height 7
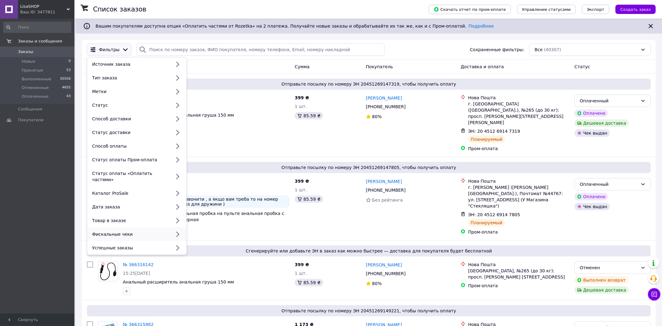
click at [126, 231] on div "Фискальные чеки" at bounding box center [130, 234] width 81 height 6
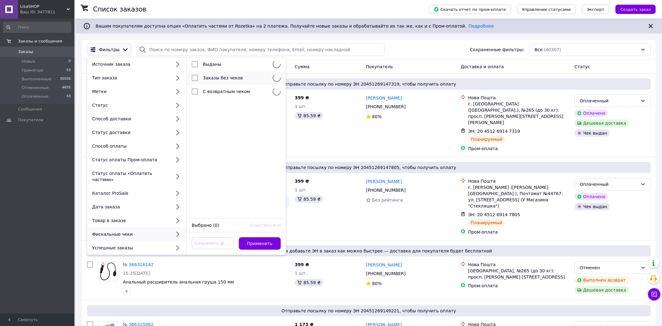
click at [218, 84] on li "Заказы без чеков" at bounding box center [236, 78] width 99 height 14
checkbox input "true"
click at [262, 238] on button "Применить" at bounding box center [260, 243] width 42 height 12
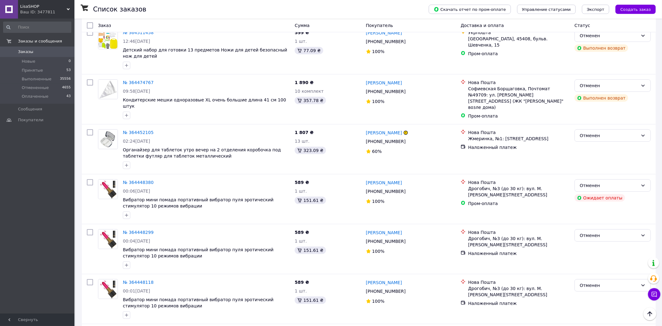
scroll to position [1829, 0]
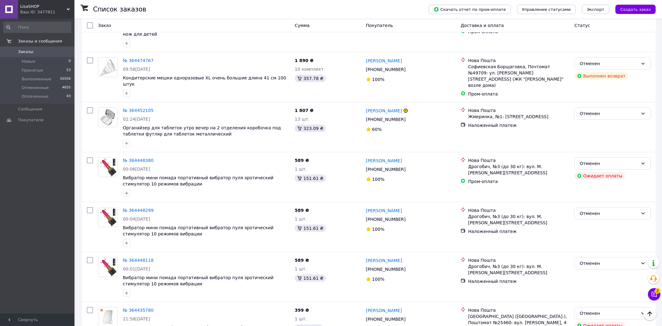
click at [25, 53] on span "Заказы" at bounding box center [25, 52] width 15 height 6
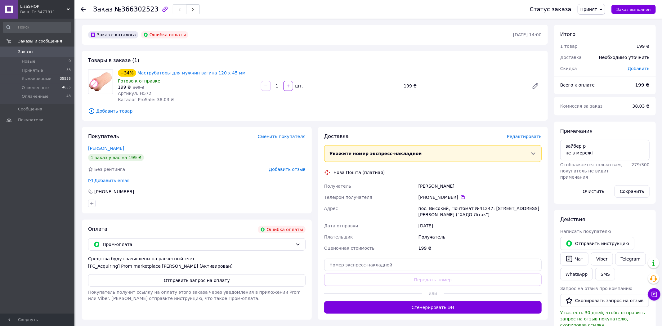
click at [138, 11] on span "№366302523" at bounding box center [136, 9] width 44 height 7
copy span "366302523"
click at [640, 151] on textarea "вайбер р не в мережі" at bounding box center [604, 150] width 89 height 20
drag, startPoint x: 576, startPoint y: 142, endPoint x: 526, endPoint y: 132, distance: 51.5
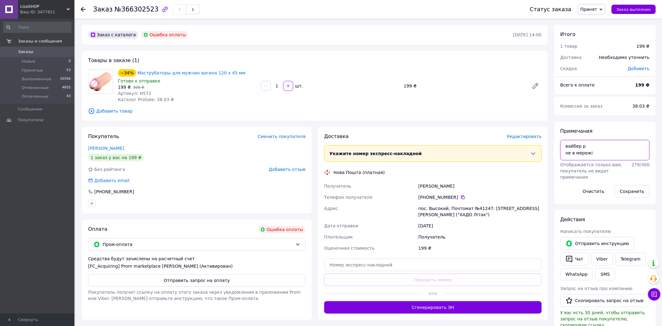
click at [560, 140] on textarea "вайбер р не в мережі" at bounding box center [604, 150] width 89 height 20
click at [502, 120] on div "Товары в заказе (1) −34% Маструбаторы для мужчин вагина 120 х 45 мм Готово к от…" at bounding box center [315, 86] width 466 height 70
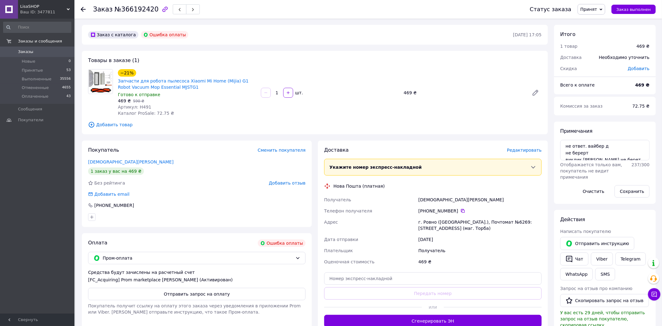
click at [138, 15] on div "Заказ №366192420" at bounding box center [305, 9] width 424 height 19
copy span "366192420"
click at [651, 152] on div "Примечания не ответ. вайбер д не берерт виклик вайбер не берет чат тг нет Отобр…" at bounding box center [605, 163] width 102 height 82
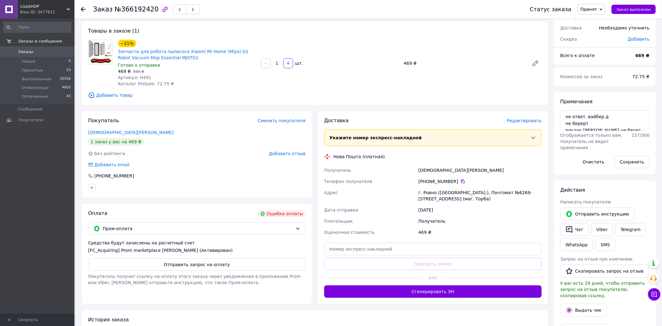
scroll to position [32, 0]
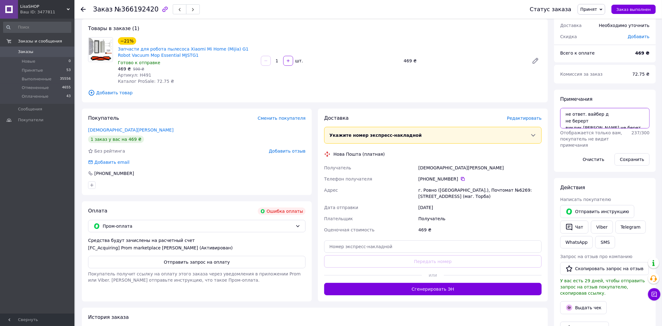
drag, startPoint x: 639, startPoint y: 131, endPoint x: 514, endPoint y: 107, distance: 127.8
click at [560, 109] on textarea "не ответ. вайбер д не берерт виклик вайбер не берет чат тг нет" at bounding box center [604, 118] width 89 height 20
click at [472, 103] on div "Заказ с каталога Ошибка оплаты 11.10.2025 • 17:05 Товары в заказе (1) −21% Запч…" at bounding box center [315, 213] width 472 height 441
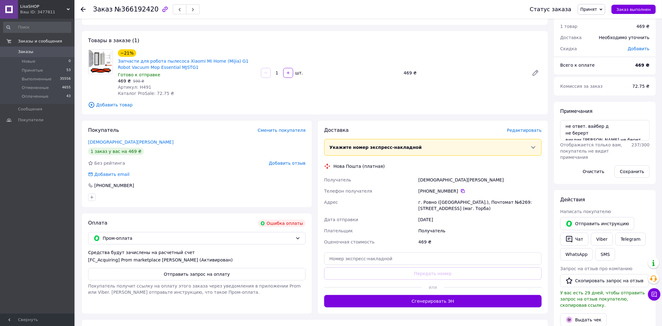
scroll to position [0, 0]
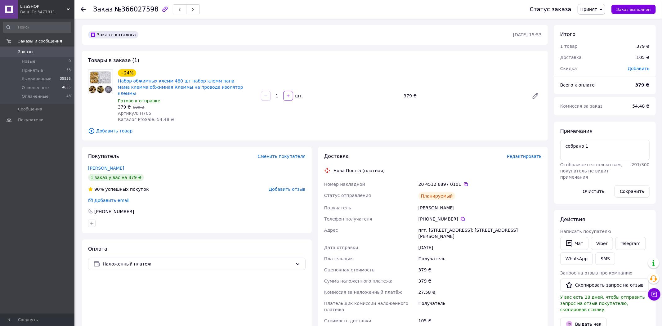
scroll to position [96, 0]
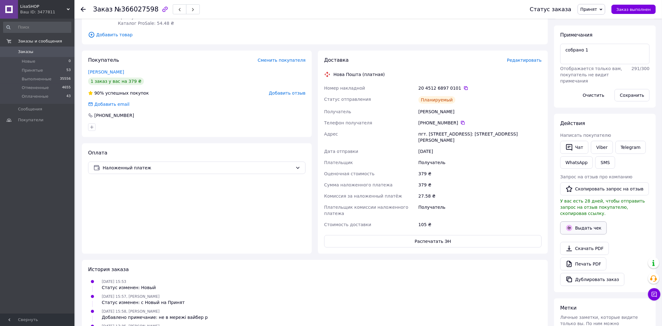
drag, startPoint x: 584, startPoint y: 219, endPoint x: 570, endPoint y: 212, distance: 16.2
click at [583, 221] on button "Выдать чек" at bounding box center [583, 227] width 47 height 13
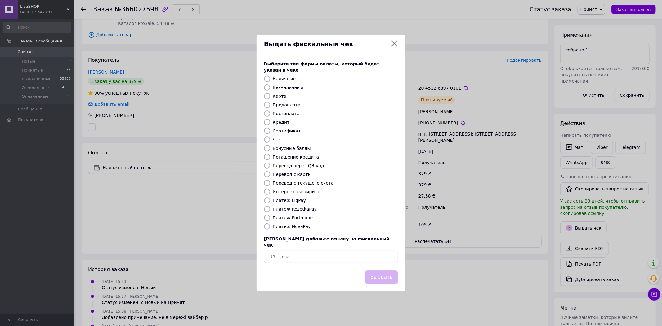
click at [306, 192] on label "Интернет эквайринг" at bounding box center [296, 191] width 47 height 5
click at [270, 192] on input "Интернет эквайринг" at bounding box center [267, 192] width 6 height 6
radio input "true"
click at [383, 270] on button "Выбрать" at bounding box center [381, 276] width 33 height 13
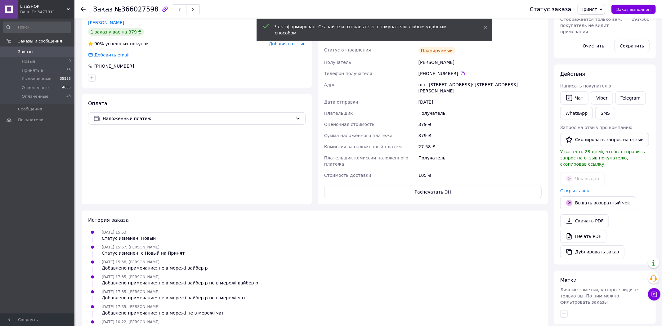
scroll to position [228, 0]
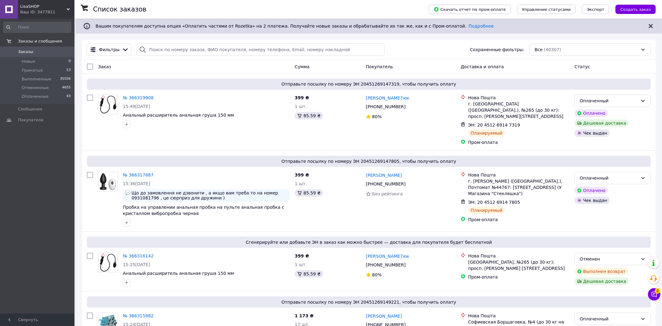
drag, startPoint x: 43, startPoint y: 51, endPoint x: 40, endPoint y: 2, distance: 50.0
click at [43, 51] on span "Заказы" at bounding box center [37, 52] width 39 height 6
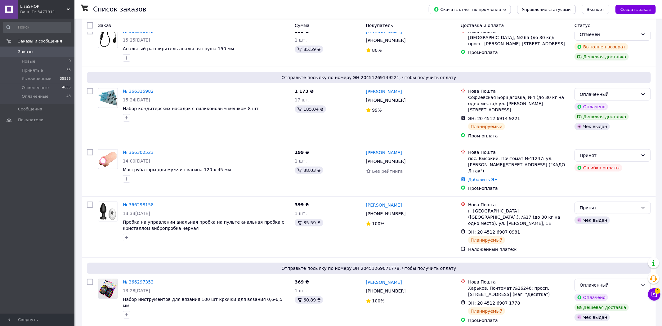
scroll to position [296, 0]
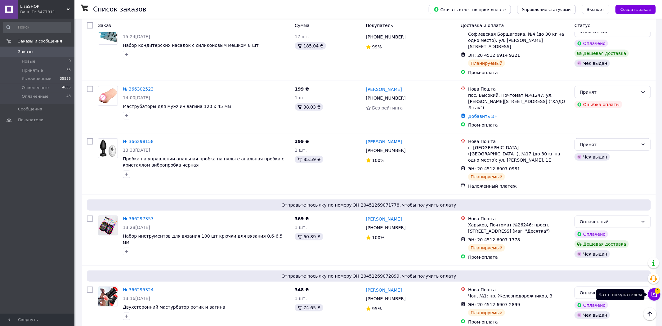
click at [654, 296] on icon at bounding box center [653, 294] width 5 height 5
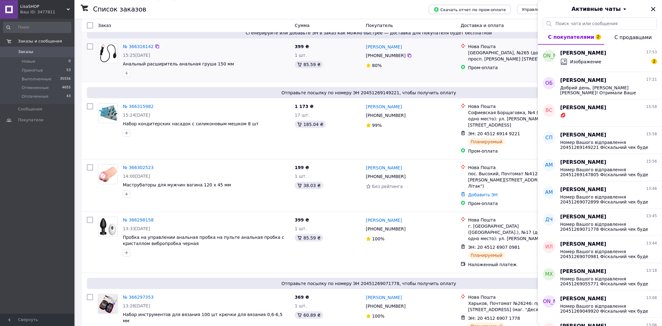
scroll to position [168, 0]
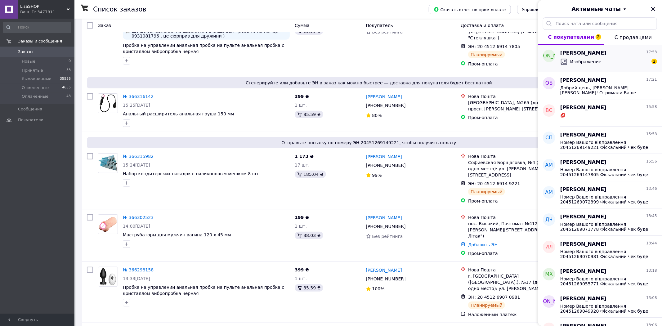
click at [583, 68] on div "[PERSON_NAME] 17:53 Изображение 2" at bounding box center [611, 58] width 102 height 27
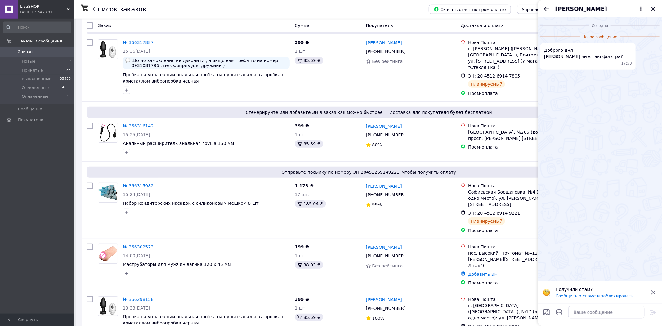
scroll to position [136, 0]
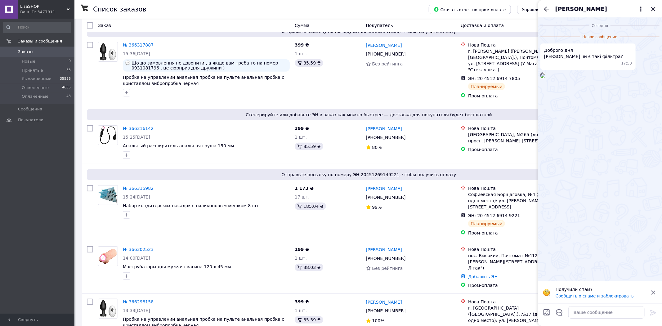
click at [545, 78] on img at bounding box center [542, 75] width 5 height 5
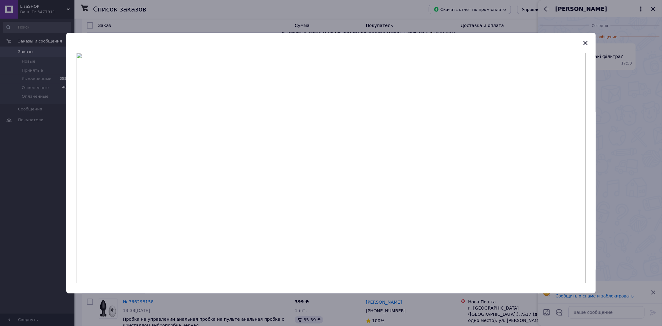
click at [625, 201] on div at bounding box center [331, 163] width 662 height 326
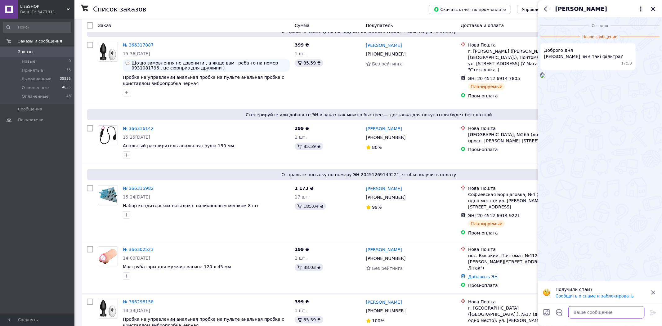
click at [599, 312] on textarea at bounding box center [606, 312] width 76 height 12
type textarea "Доброго дня [PERSON_NAME], нажаль не маємо"
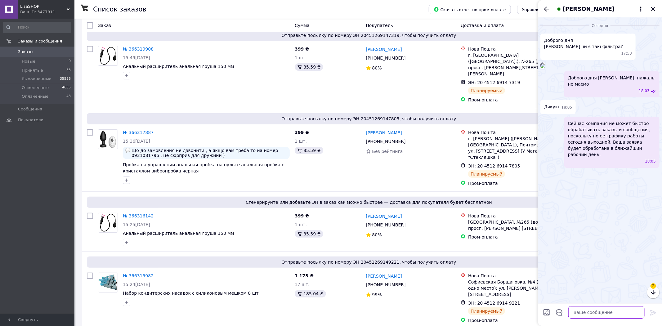
scroll to position [0, 0]
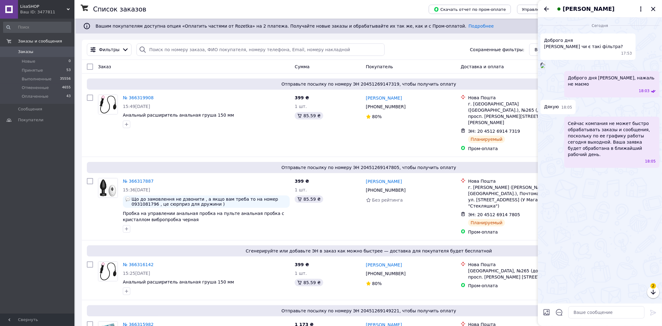
click at [222, 44] on div "Фильтры Сохраненные фильтры: Все (40307)" at bounding box center [368, 49] width 569 height 12
paste input "362082149"
drag, startPoint x: 227, startPoint y: 50, endPoint x: 248, endPoint y: 59, distance: 23.3
click at [226, 49] on input "search" at bounding box center [260, 49] width 248 height 12
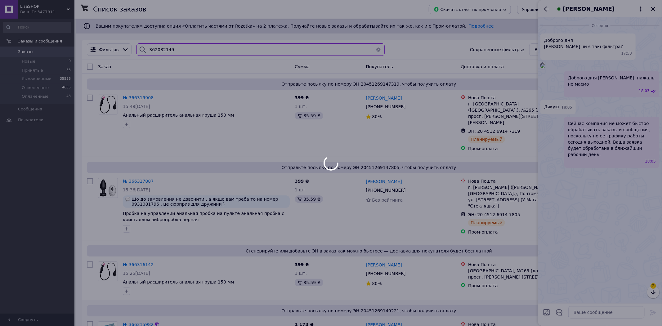
type input "362082149"
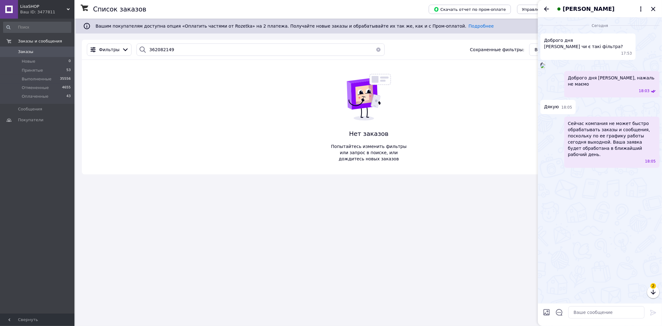
click at [28, 53] on span "Заказы" at bounding box center [25, 52] width 15 height 6
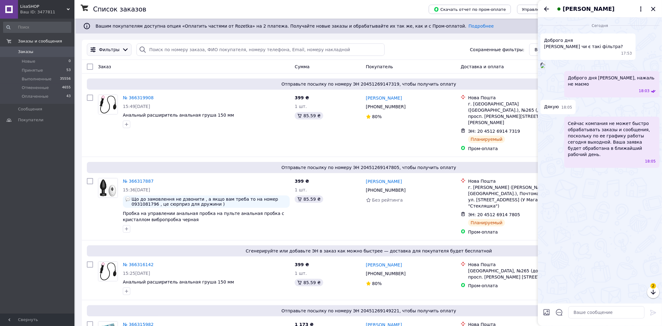
click at [123, 47] on div "Фильтры" at bounding box center [109, 49] width 42 height 7
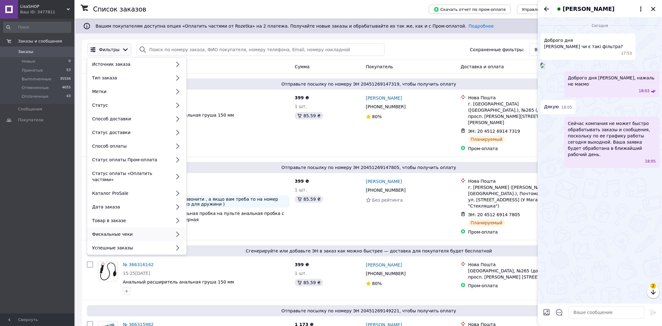
click at [149, 231] on div "Фискальные чеки" at bounding box center [130, 234] width 81 height 6
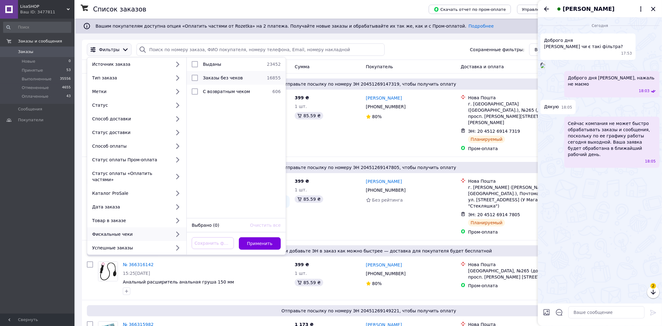
click at [216, 82] on li "Заказы без чеков 16855" at bounding box center [236, 78] width 99 height 14
checkbox input "true"
click at [266, 242] on button "Применить" at bounding box center [260, 243] width 42 height 12
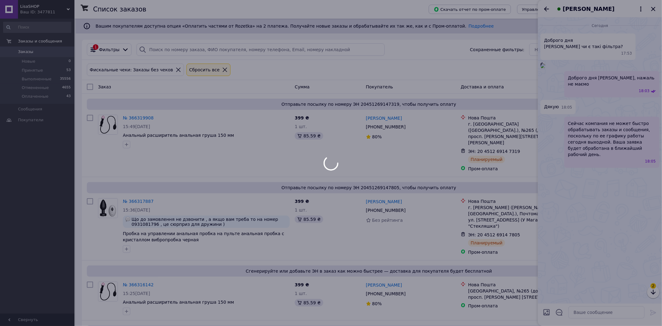
click at [654, 12] on div at bounding box center [331, 163] width 662 height 326
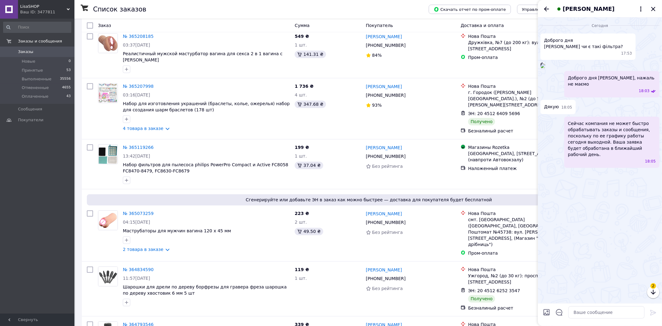
scroll to position [1284, 0]
